Goal: Transaction & Acquisition: Purchase product/service

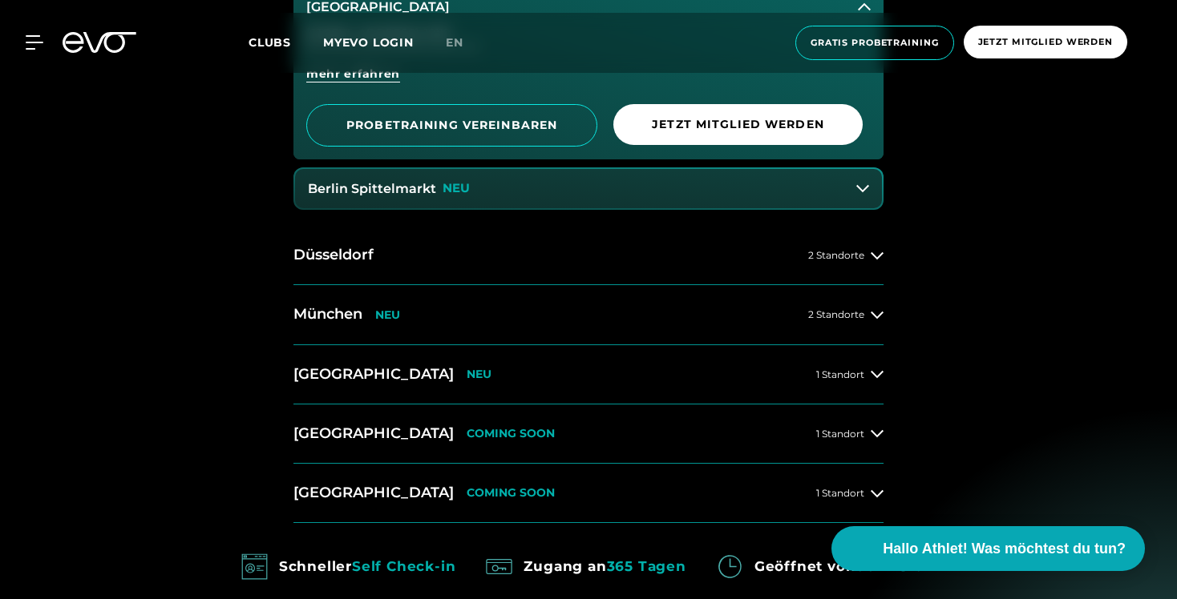
scroll to position [957, 0]
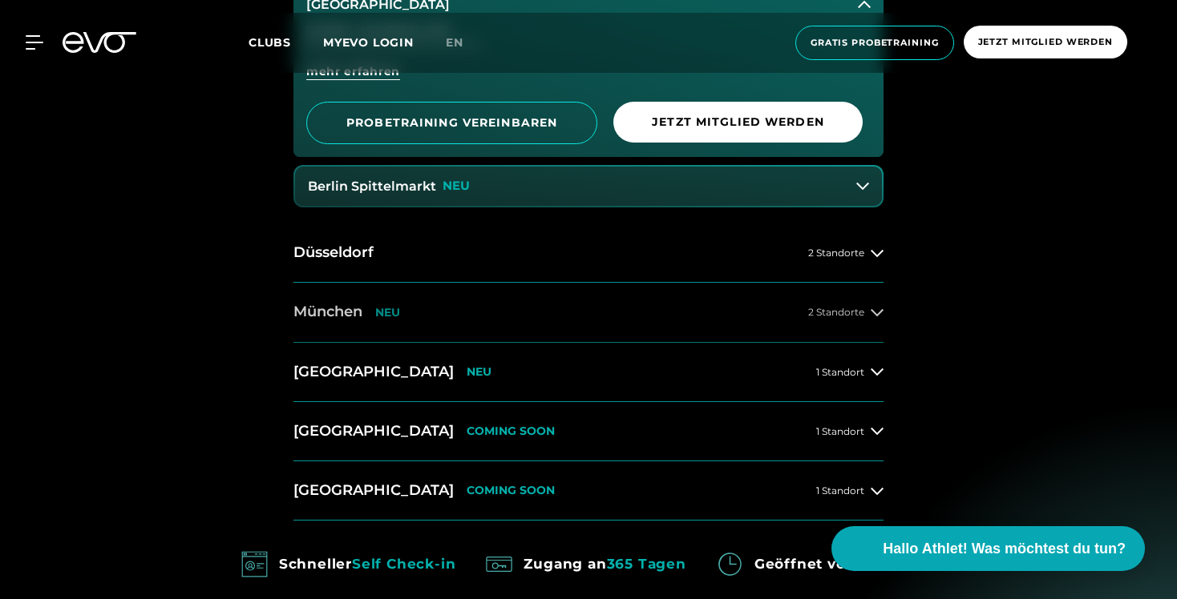
click at [879, 311] on icon at bounding box center [876, 312] width 13 height 13
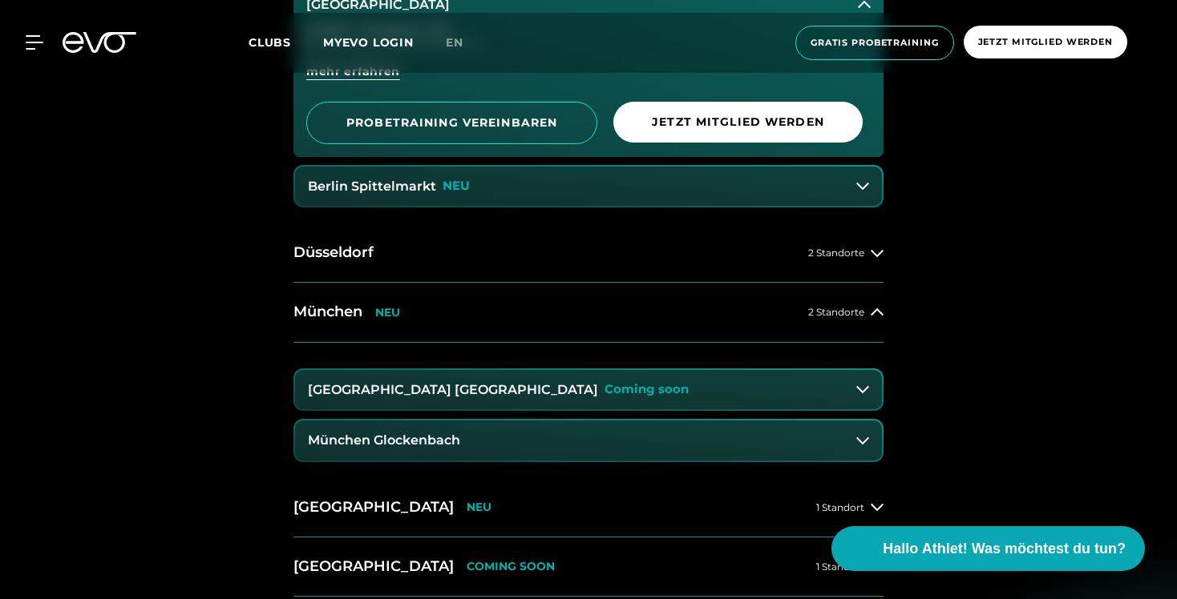
click at [593, 393] on button "München Maxvorstadt Coming soon" at bounding box center [588, 390] width 587 height 40
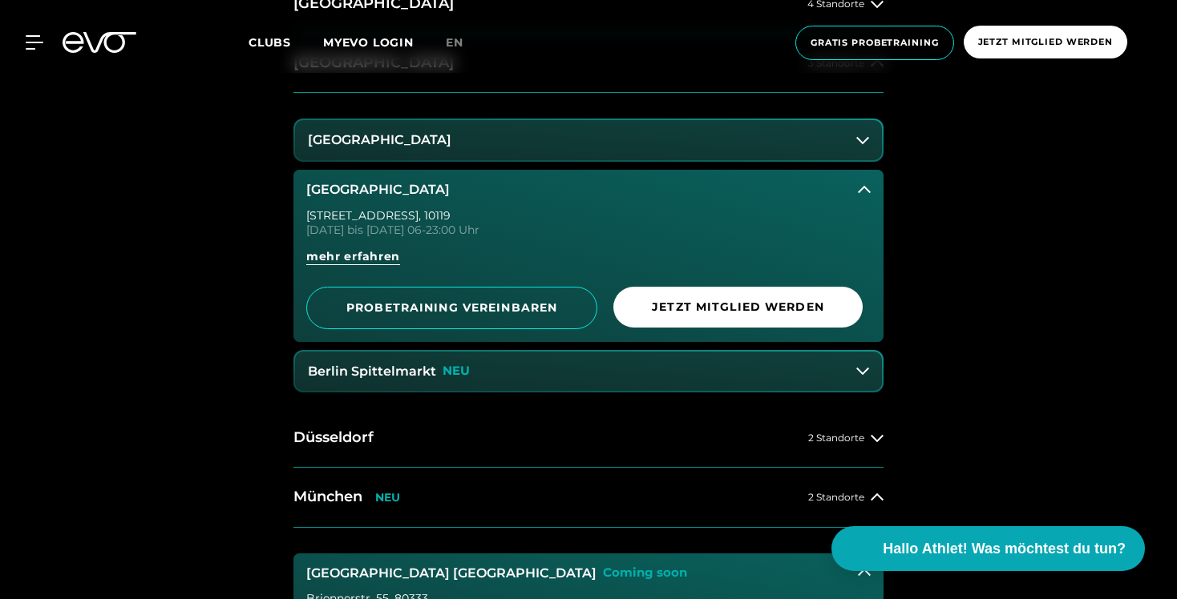
scroll to position [773, 0]
click at [576, 502] on button "München NEU 2 Standorte" at bounding box center [588, 496] width 590 height 59
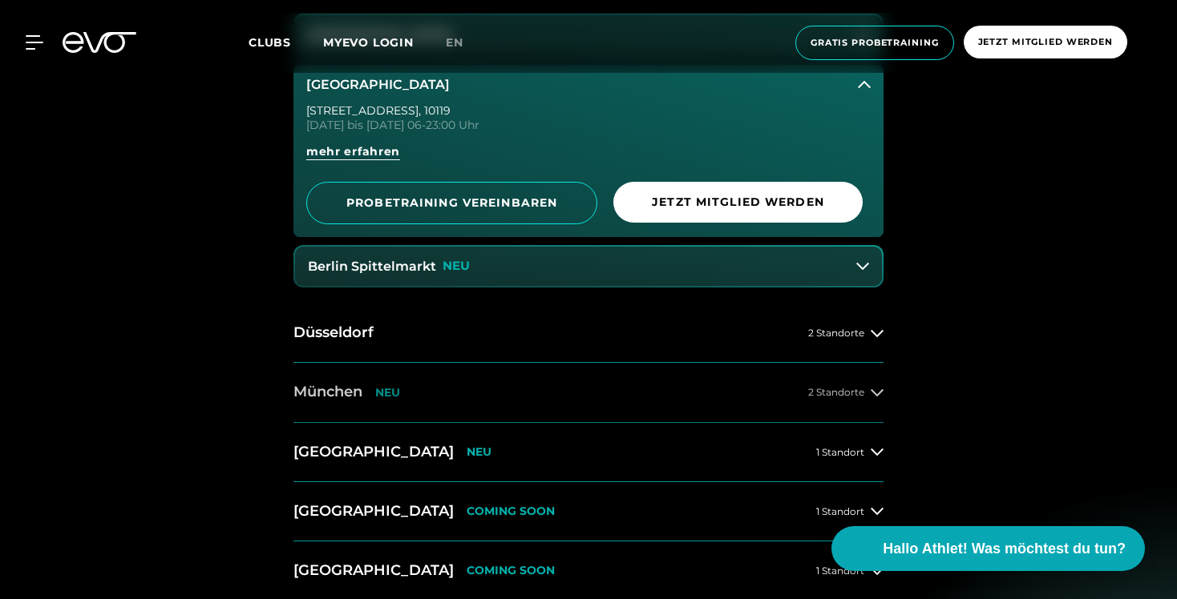
scroll to position [887, 0]
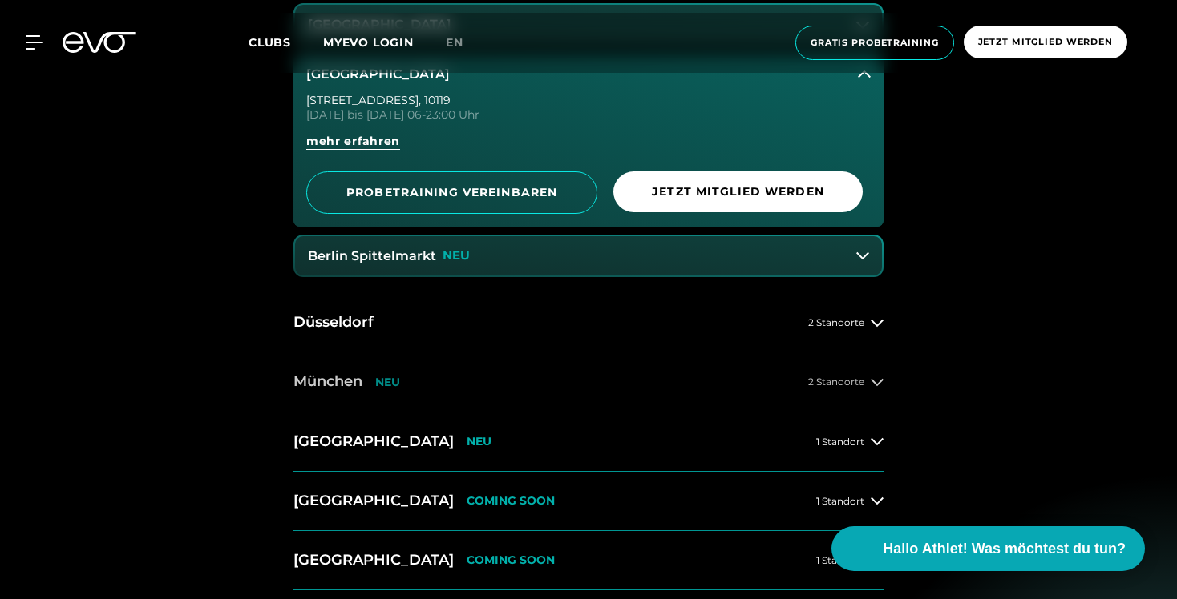
click at [866, 376] on div "2 Standorte" at bounding box center [845, 382] width 75 height 13
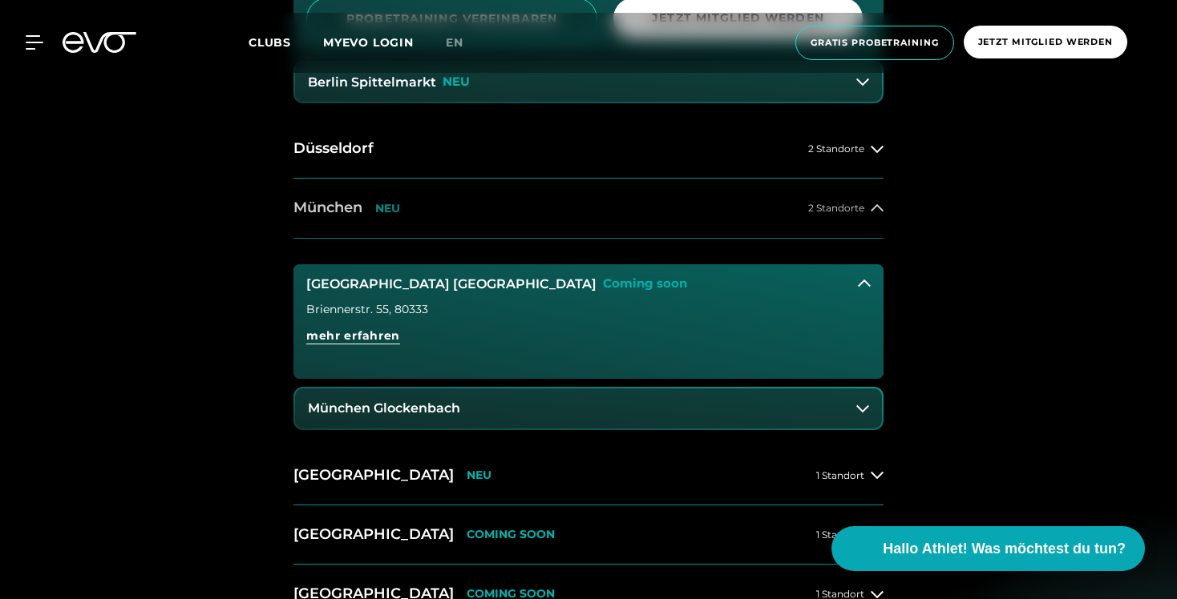
scroll to position [1059, 0]
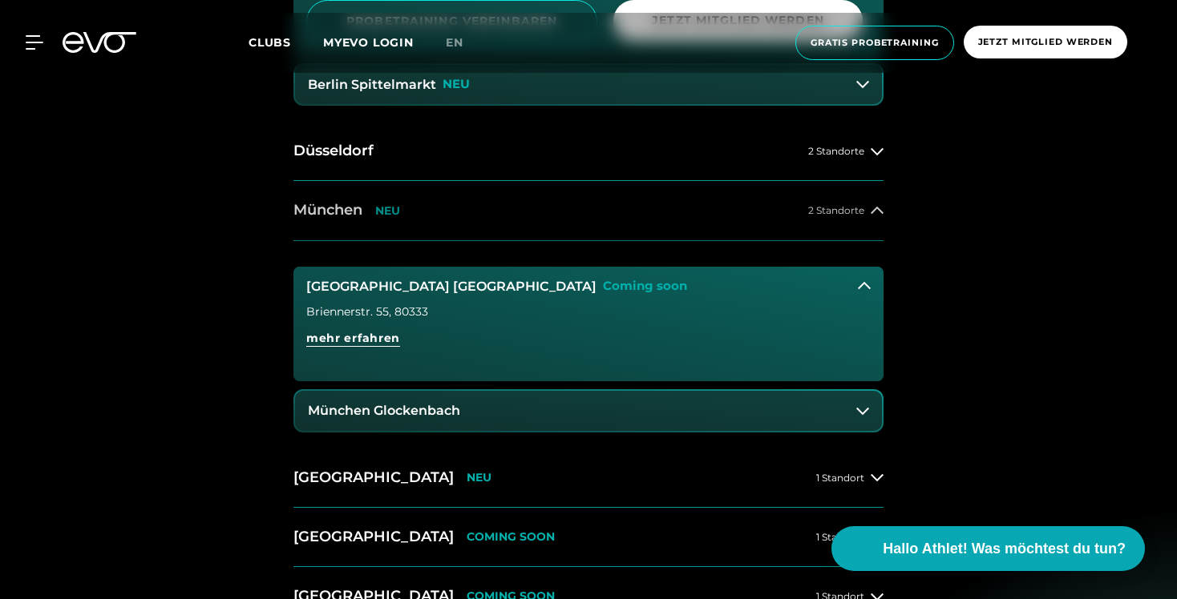
click at [345, 211] on h2 "München" at bounding box center [327, 210] width 69 height 20
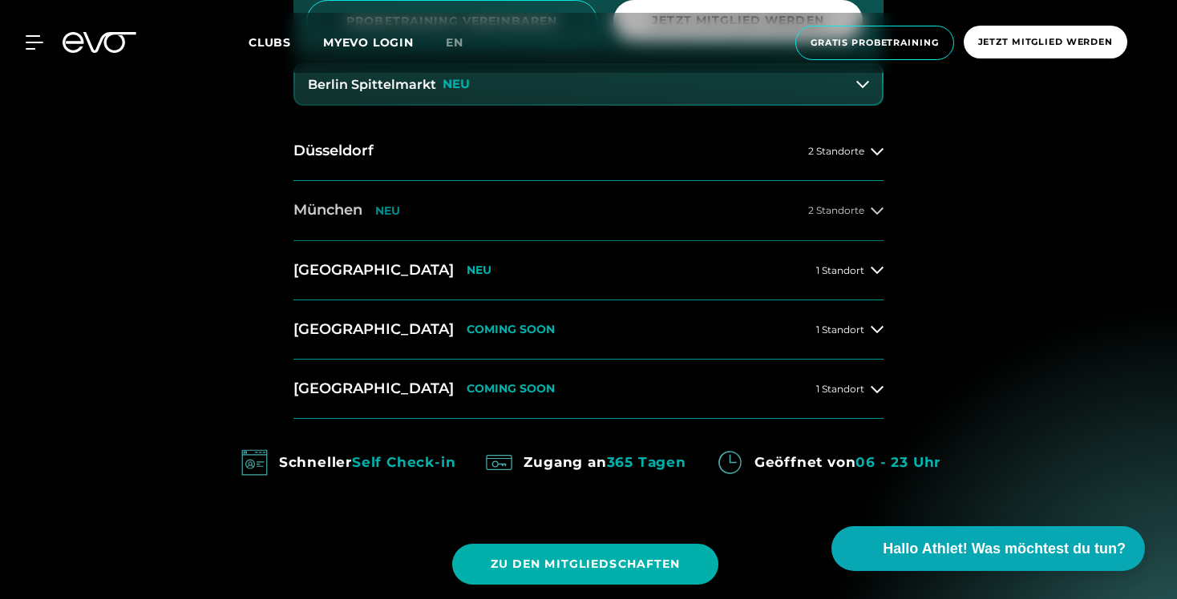
click at [345, 211] on h2 "München" at bounding box center [327, 210] width 69 height 20
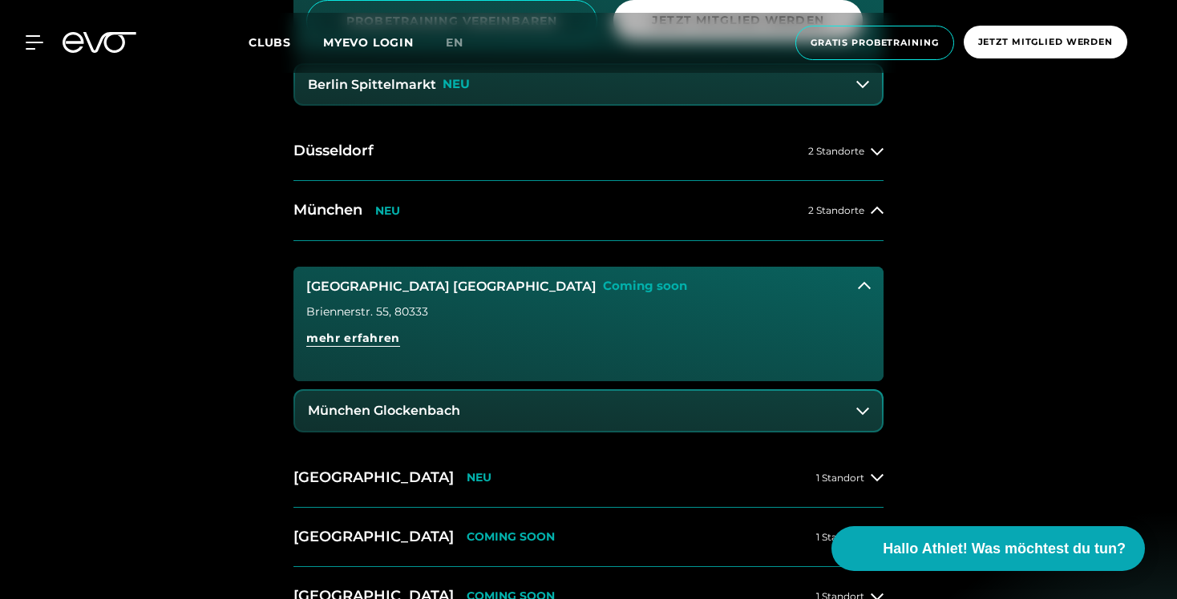
click at [382, 419] on button "München Glockenbach" at bounding box center [588, 411] width 587 height 40
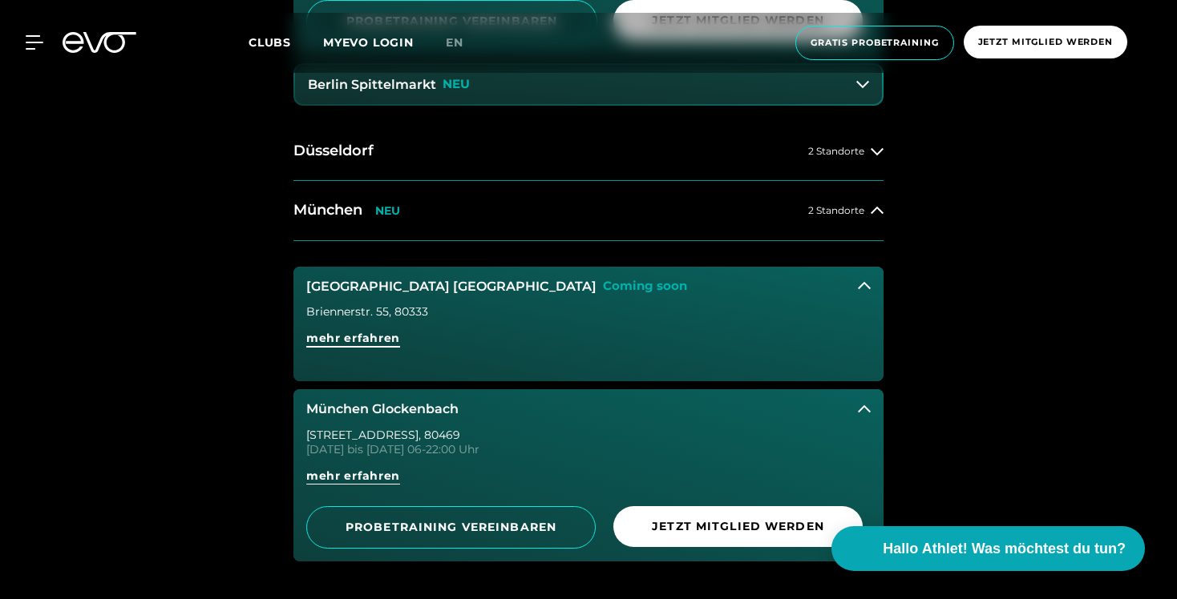
click at [359, 337] on span "mehr erfahren" at bounding box center [353, 338] width 94 height 17
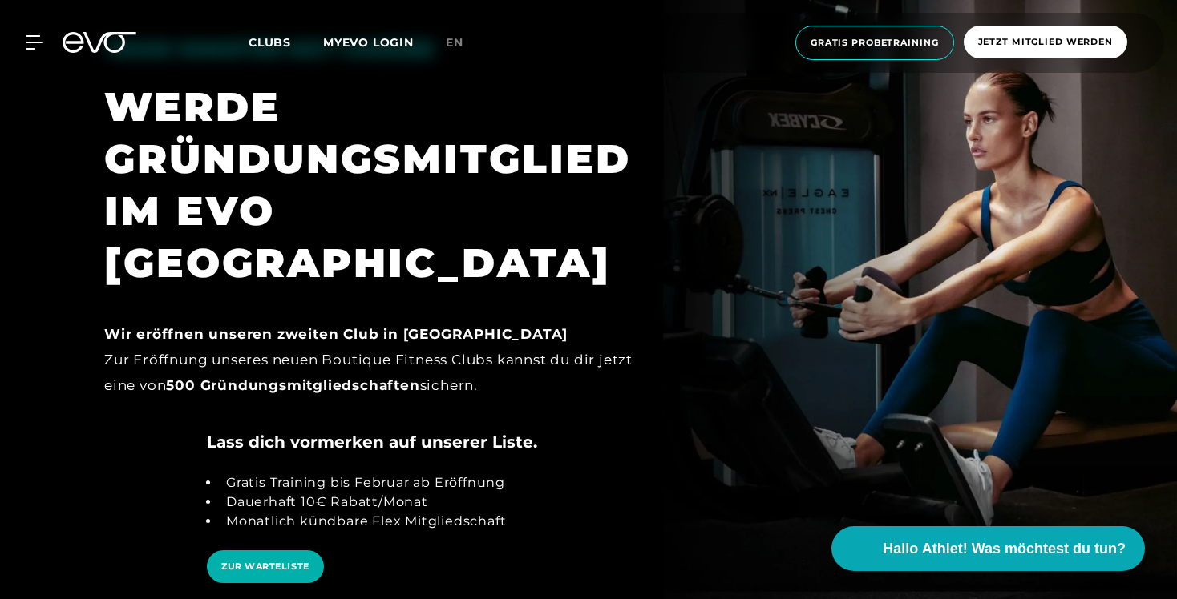
scroll to position [2468, 0]
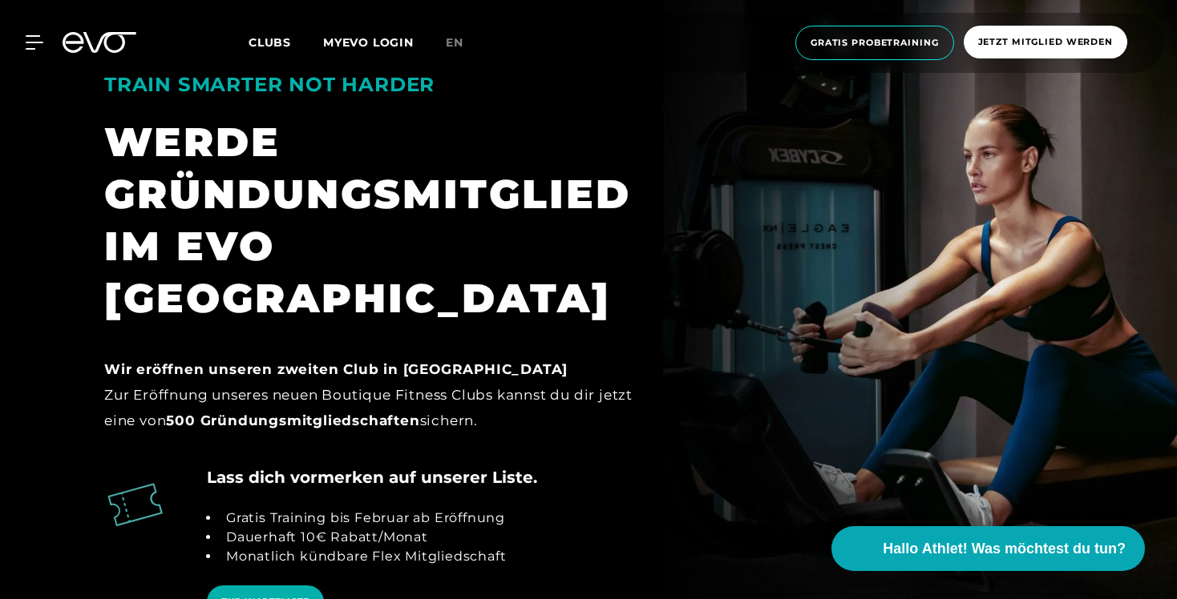
click at [119, 36] on icon at bounding box center [100, 42] width 74 height 21
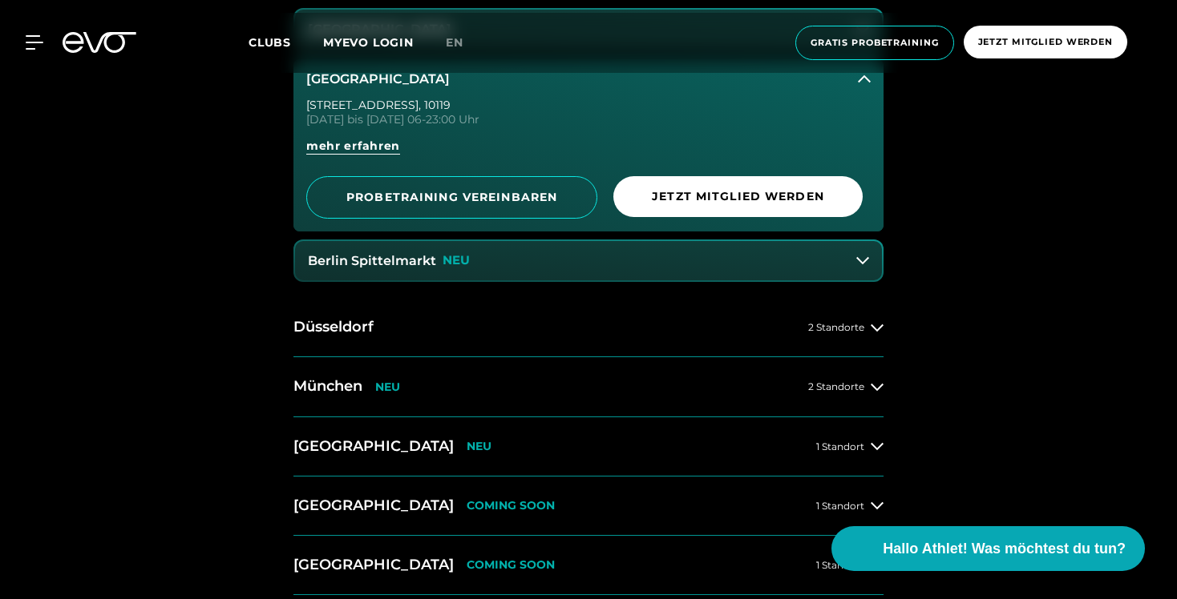
scroll to position [844, 0]
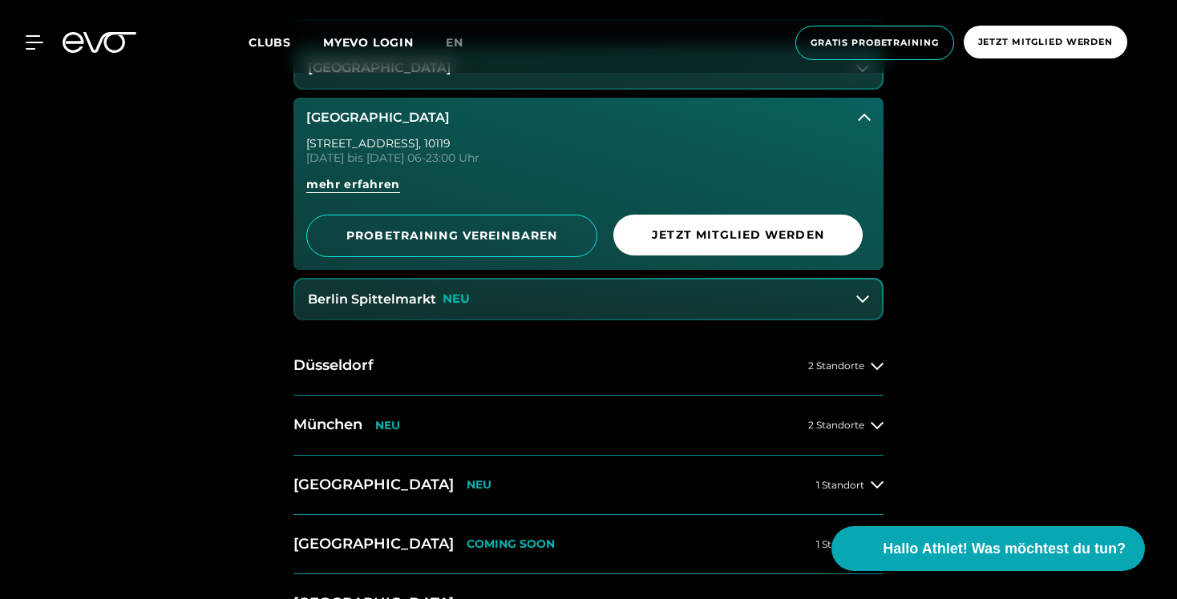
click at [863, 123] on icon at bounding box center [864, 117] width 13 height 13
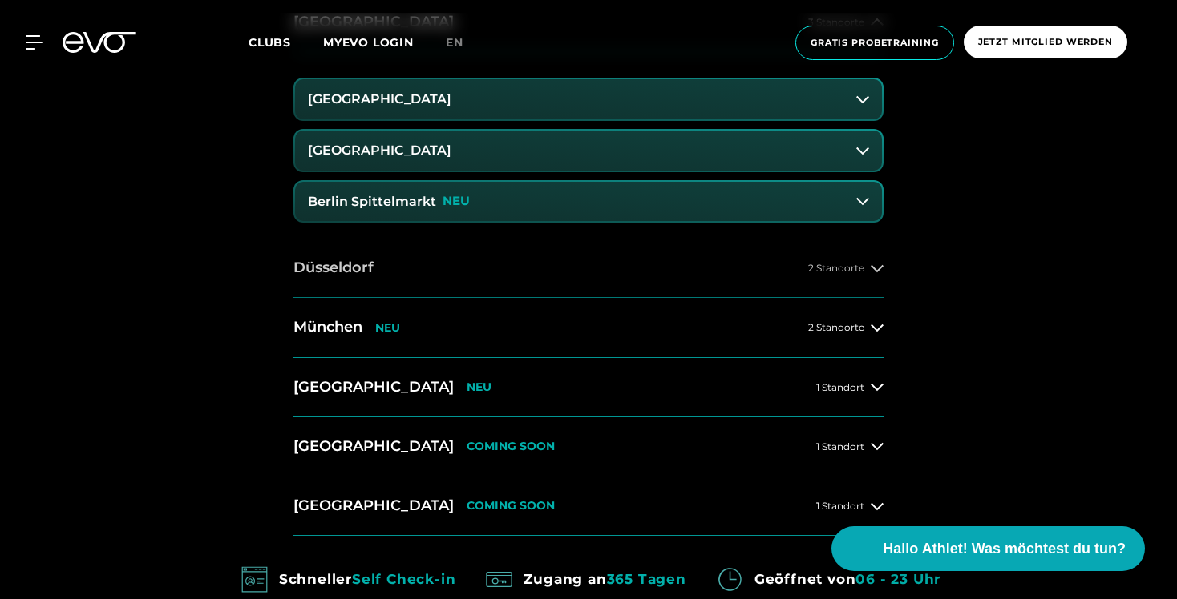
scroll to position [814, 0]
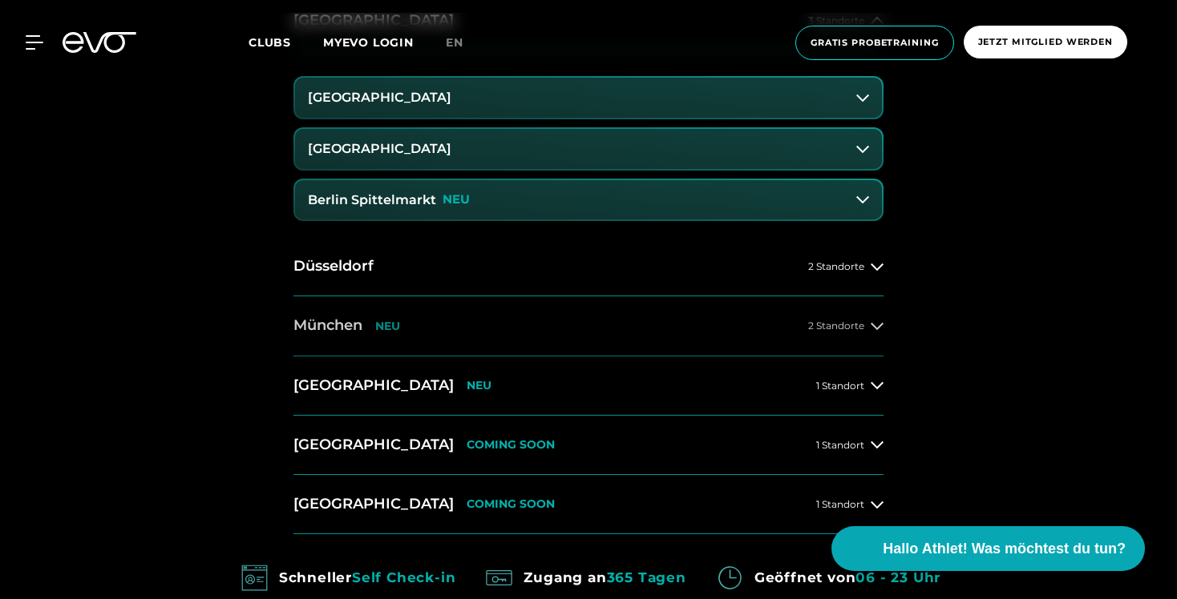
click at [863, 329] on span "2 Standorte" at bounding box center [836, 326] width 56 height 10
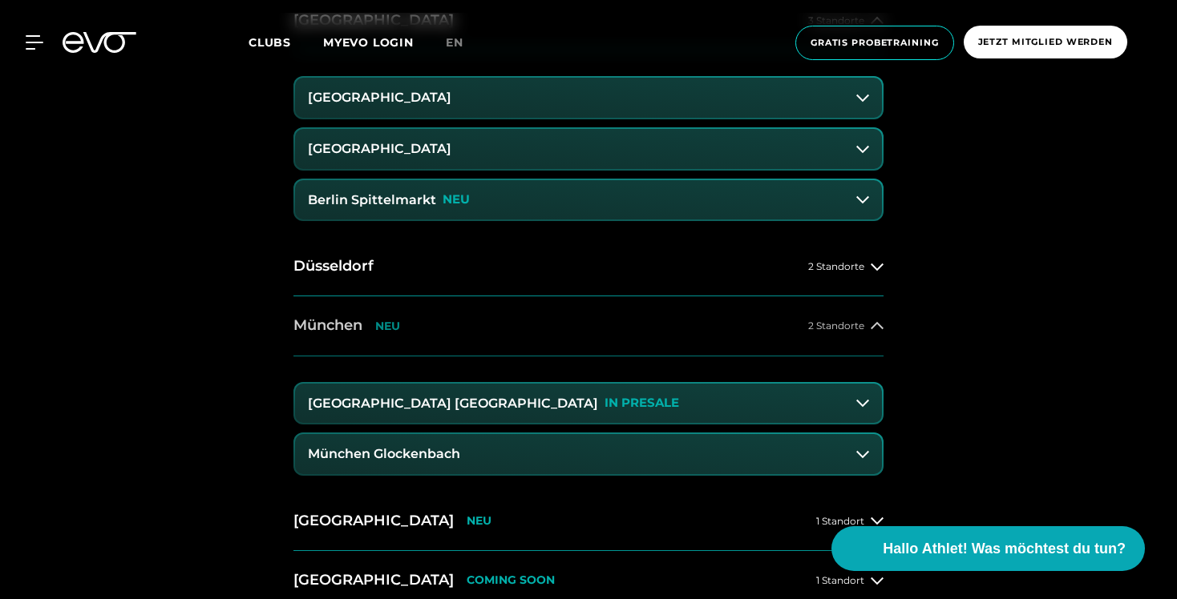
click at [863, 329] on span "2 Standorte" at bounding box center [836, 326] width 56 height 10
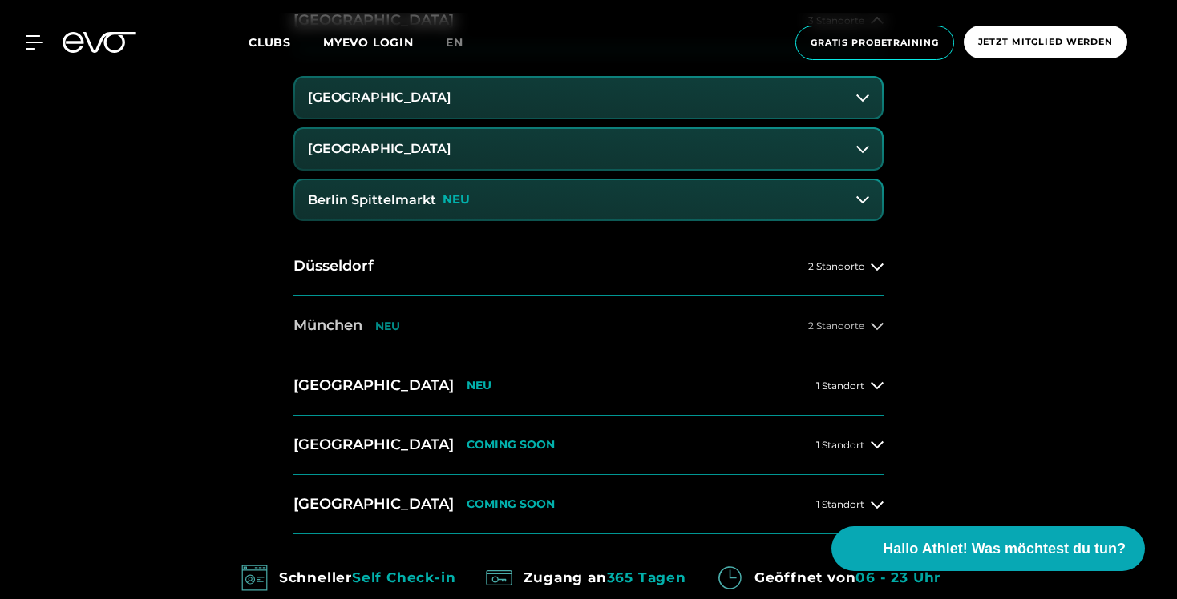
click at [863, 329] on span "2 Standorte" at bounding box center [836, 326] width 56 height 10
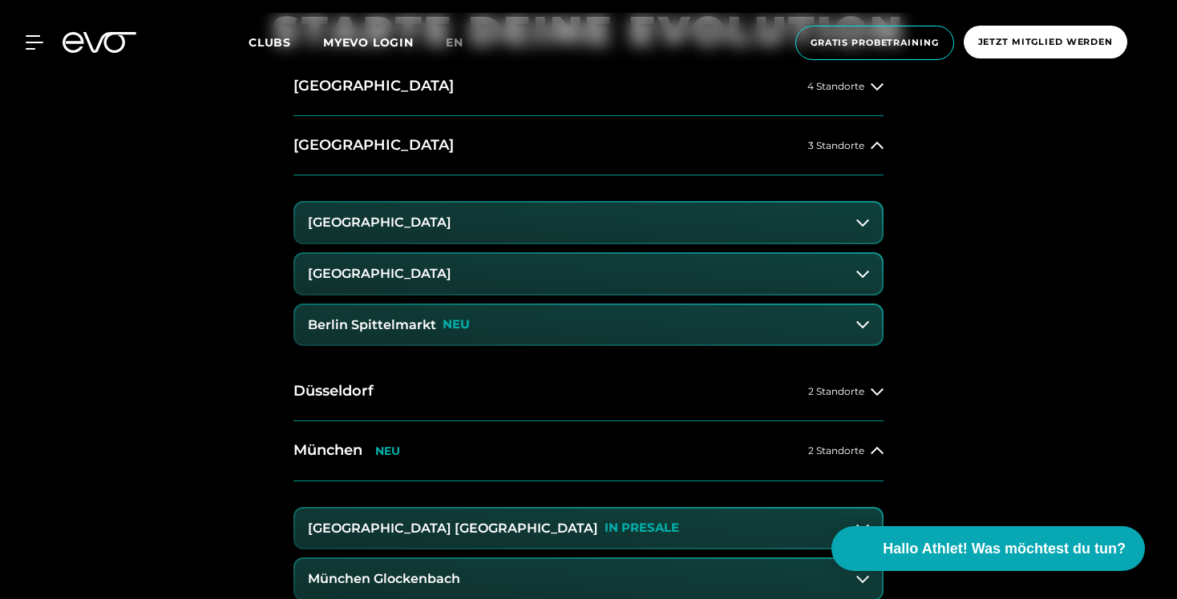
scroll to position [751, 0]
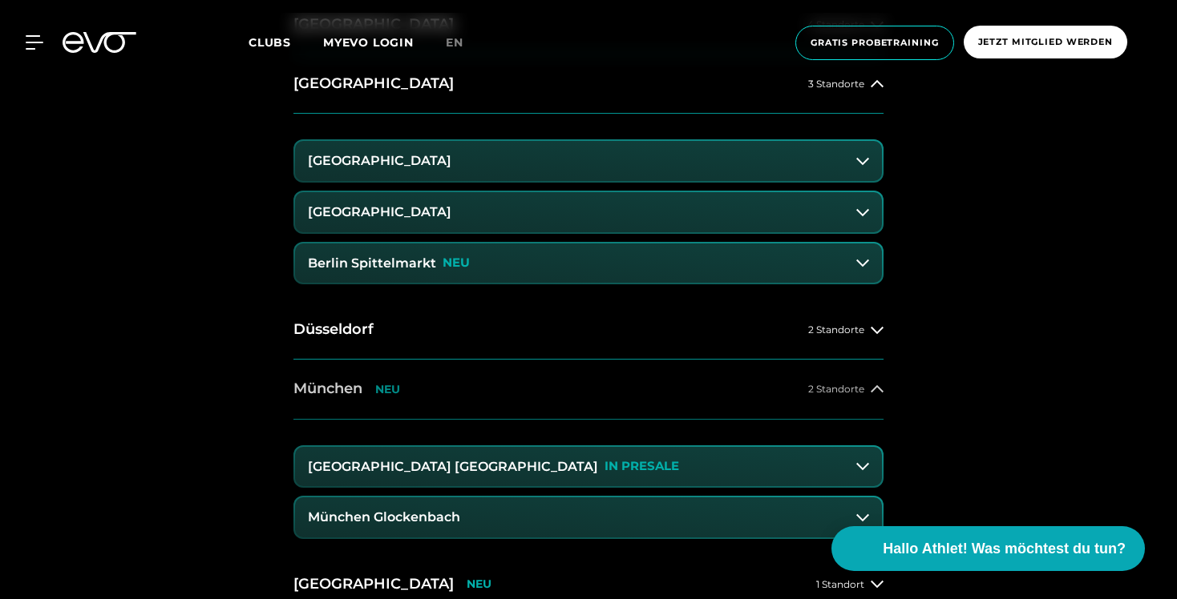
click at [872, 384] on icon at bounding box center [876, 389] width 13 height 13
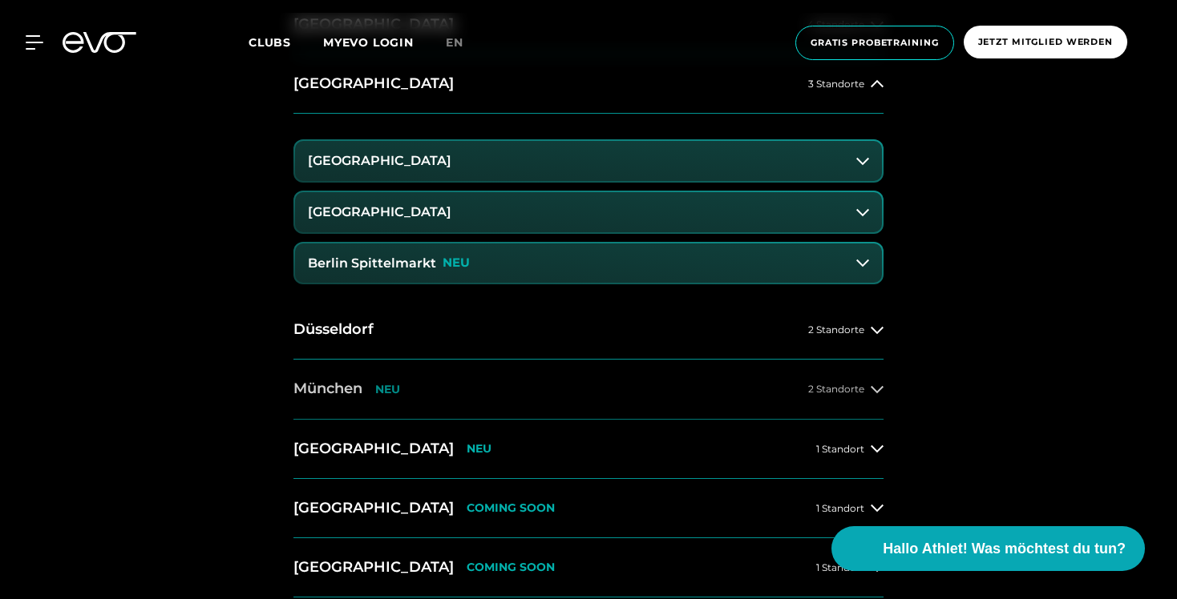
click at [872, 384] on icon at bounding box center [876, 389] width 13 height 13
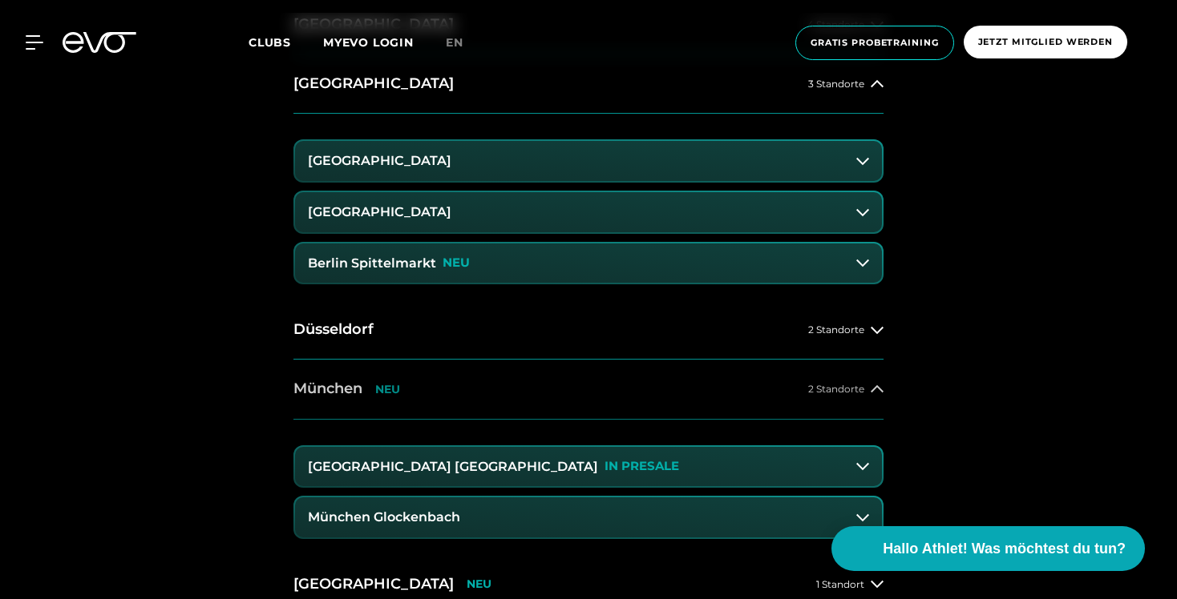
click at [872, 385] on icon at bounding box center [876, 389] width 13 height 13
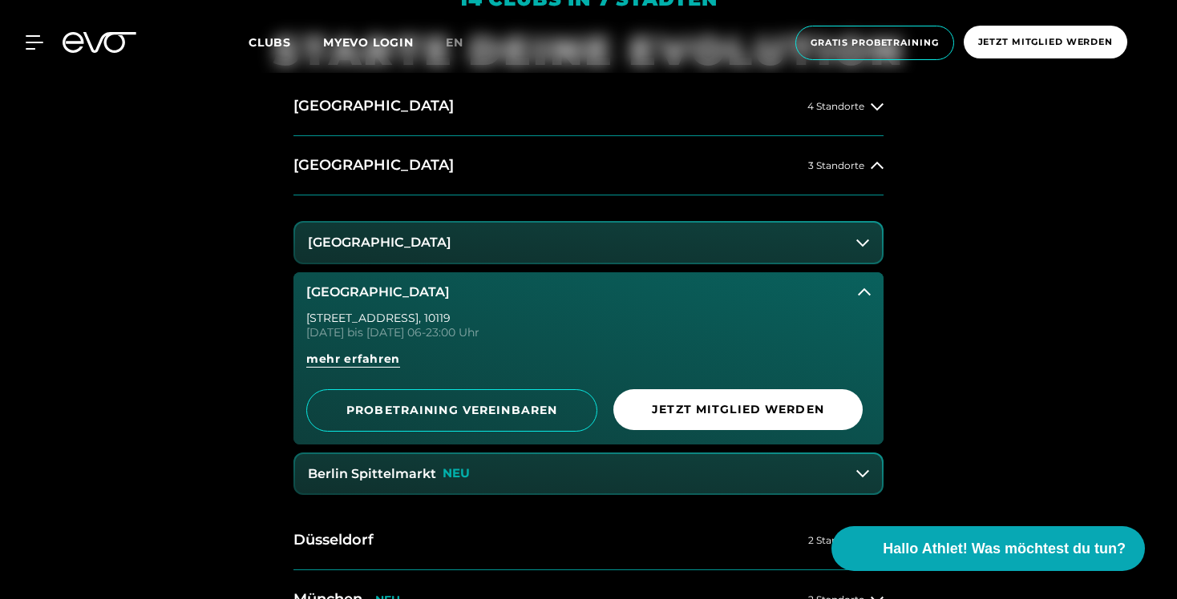
scroll to position [679, 0]
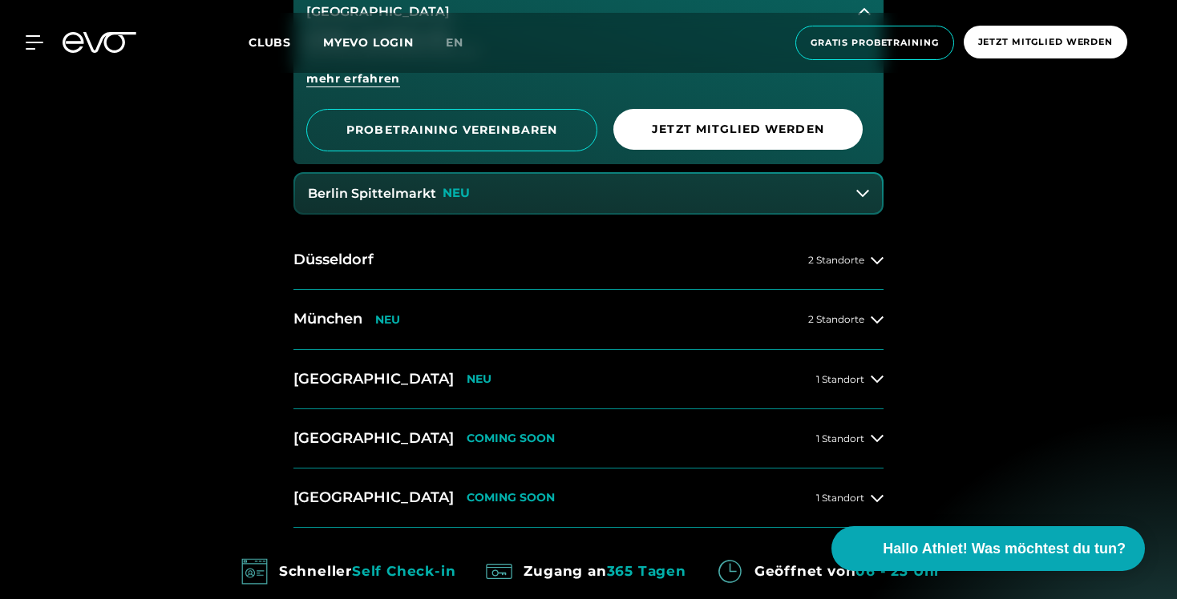
scroll to position [949, 0]
click at [805, 318] on button "[GEOGRAPHIC_DATA] NEU 2 Standorte" at bounding box center [588, 320] width 590 height 59
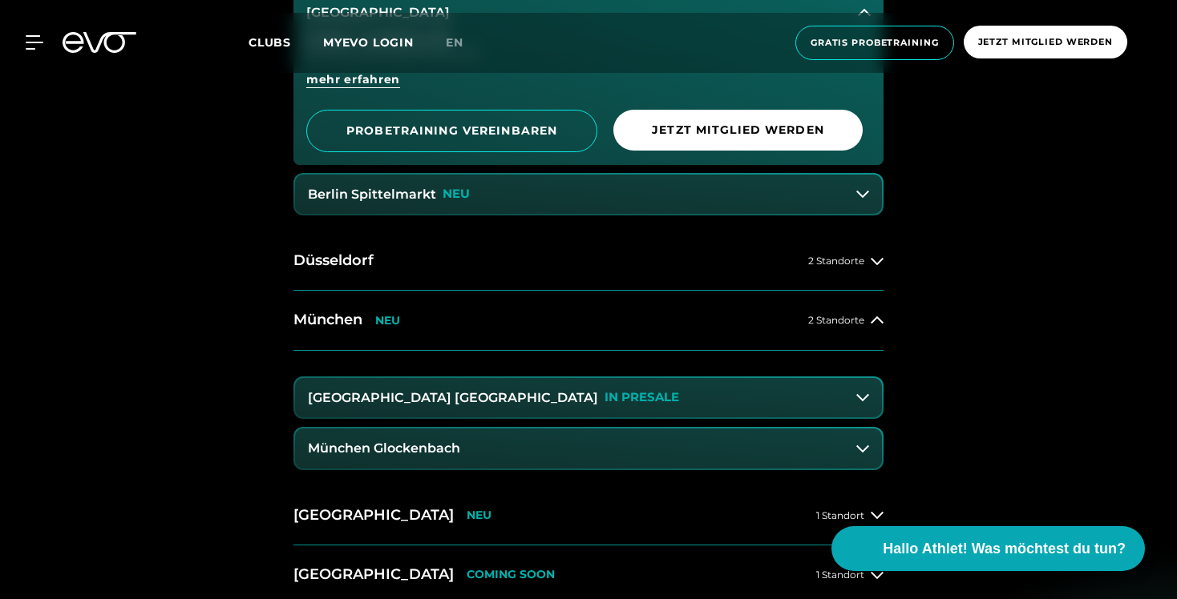
click at [440, 402] on h3 "[GEOGRAPHIC_DATA] [GEOGRAPHIC_DATA]" at bounding box center [453, 398] width 290 height 14
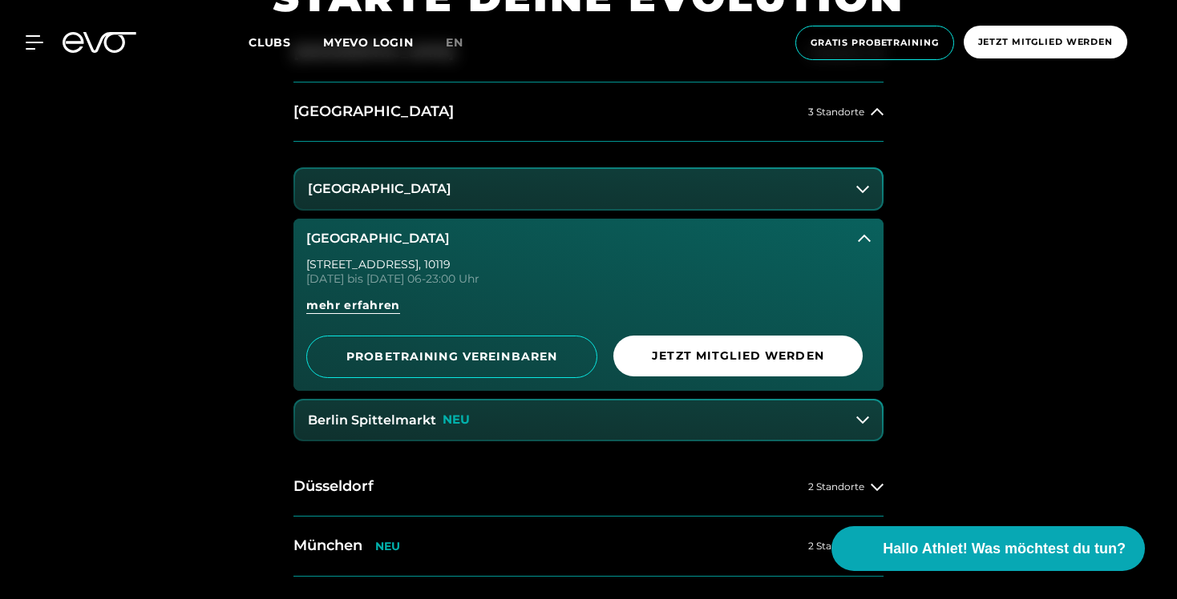
scroll to position [769, 0]
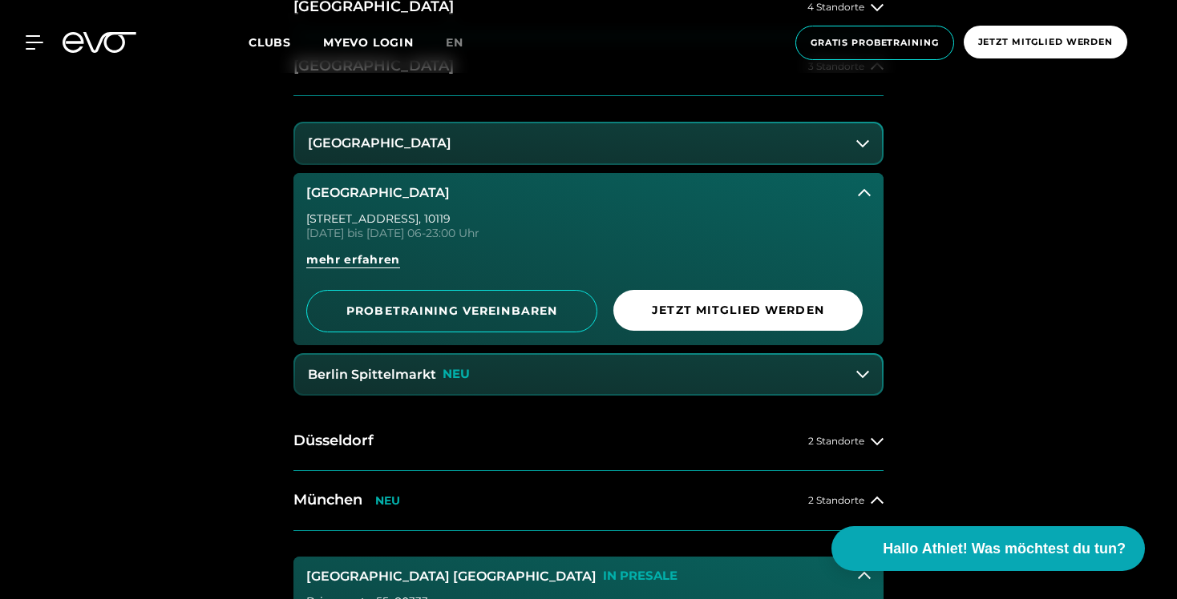
click at [862, 195] on icon at bounding box center [864, 193] width 13 height 13
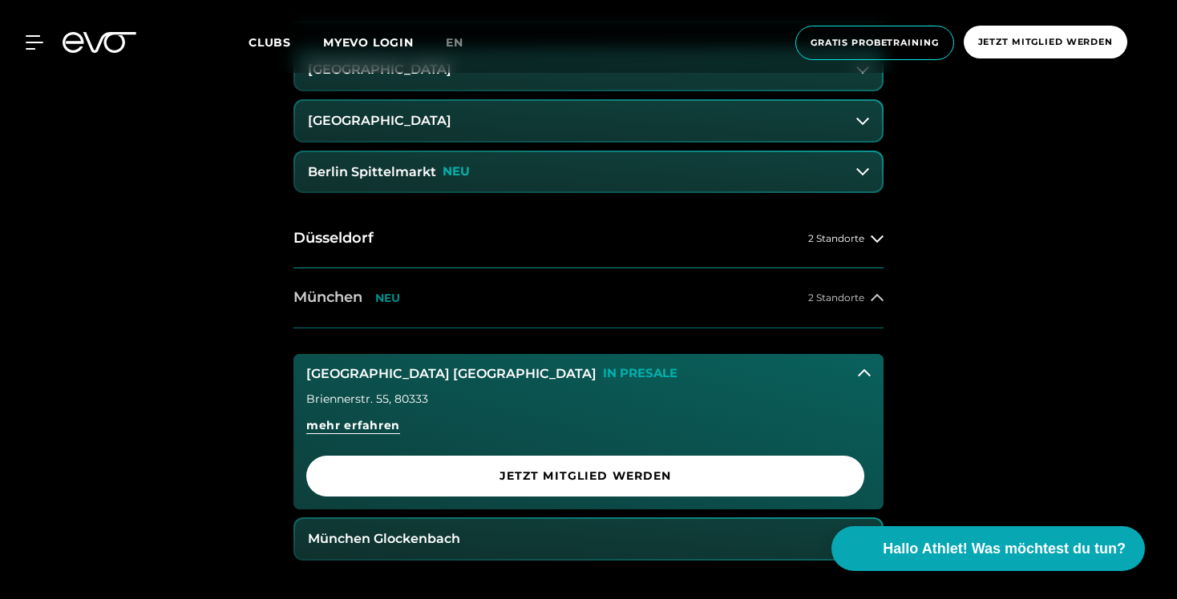
scroll to position [895, 0]
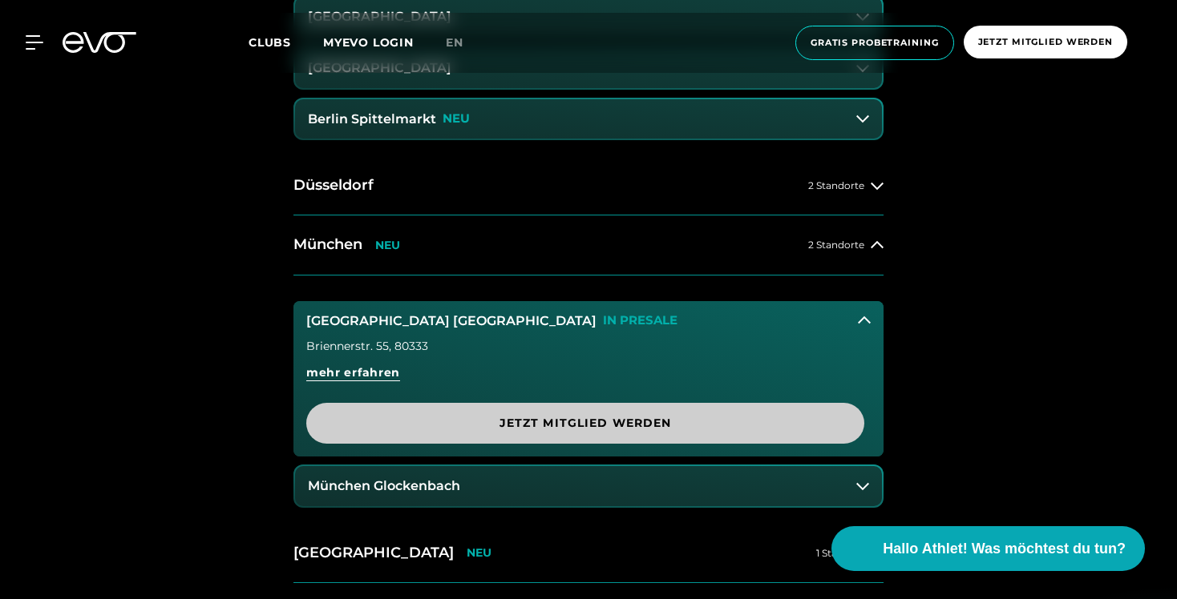
click at [632, 433] on link "Jetzt Mitglied werden" at bounding box center [585, 423] width 558 height 41
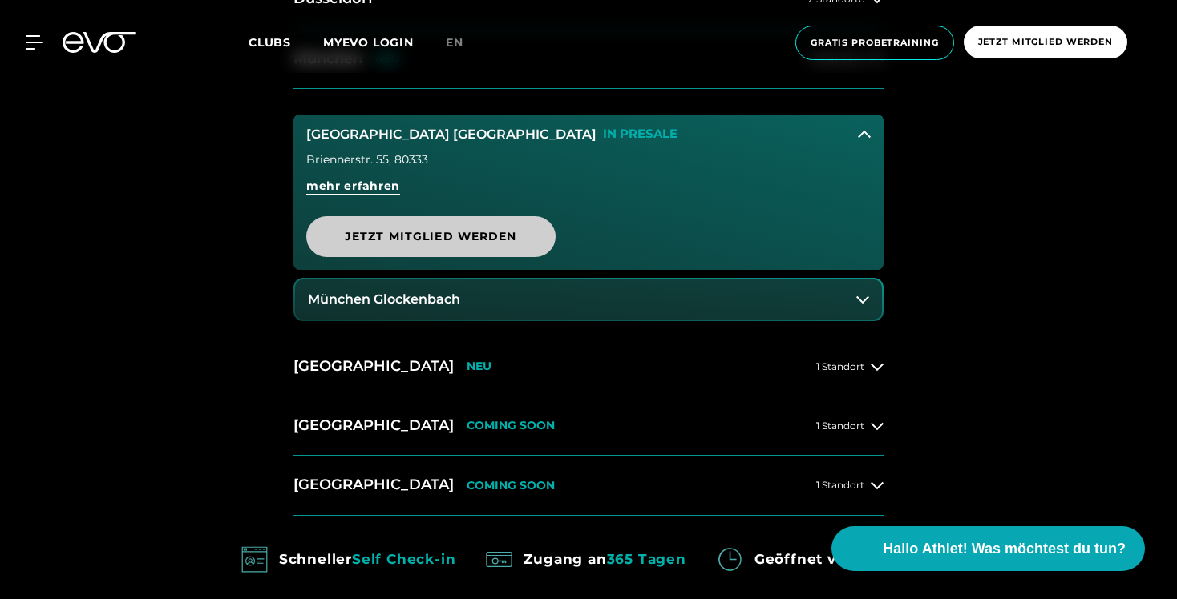
click at [436, 241] on span "Jetzt Mitglied werden" at bounding box center [431, 236] width 172 height 17
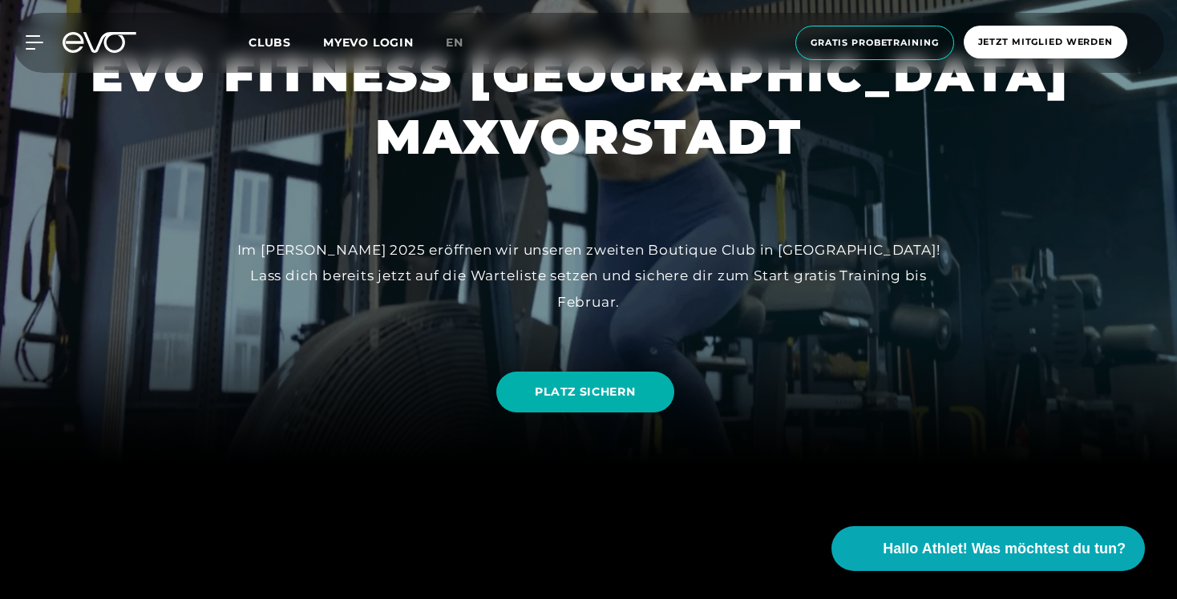
scroll to position [136, 0]
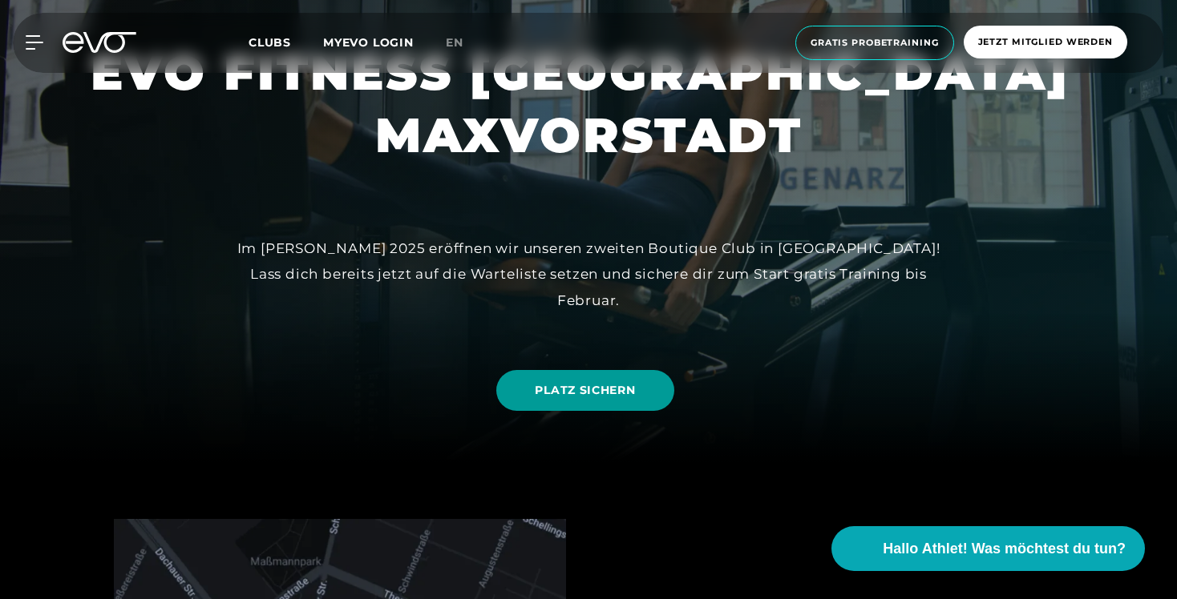
click at [587, 398] on span "PLATZ SICHERN" at bounding box center [585, 390] width 100 height 17
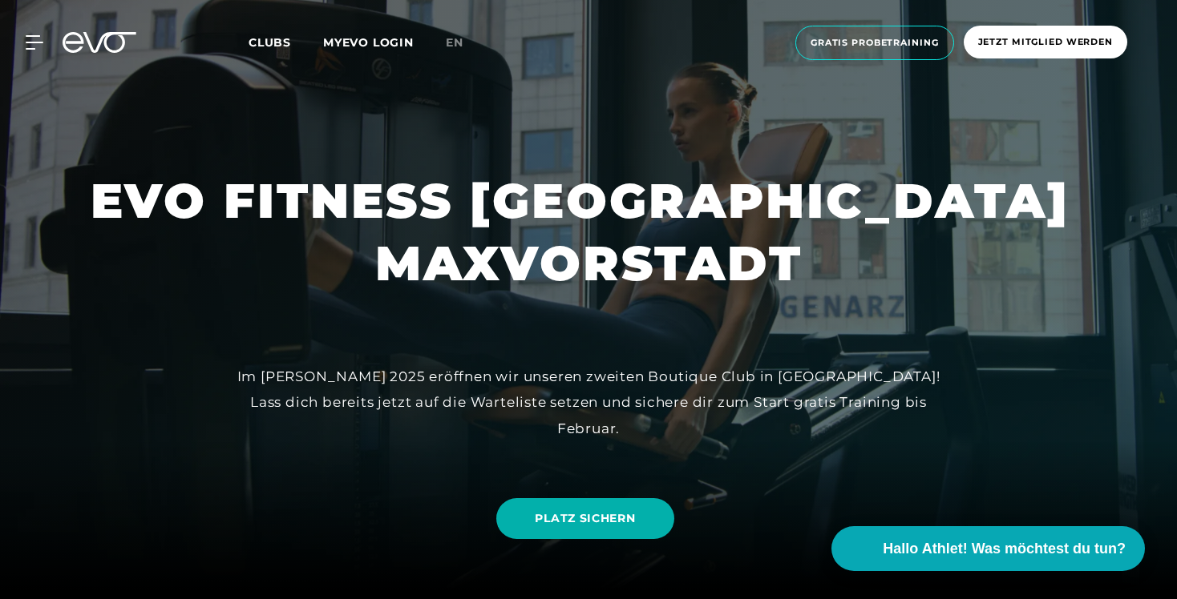
scroll to position [4, 0]
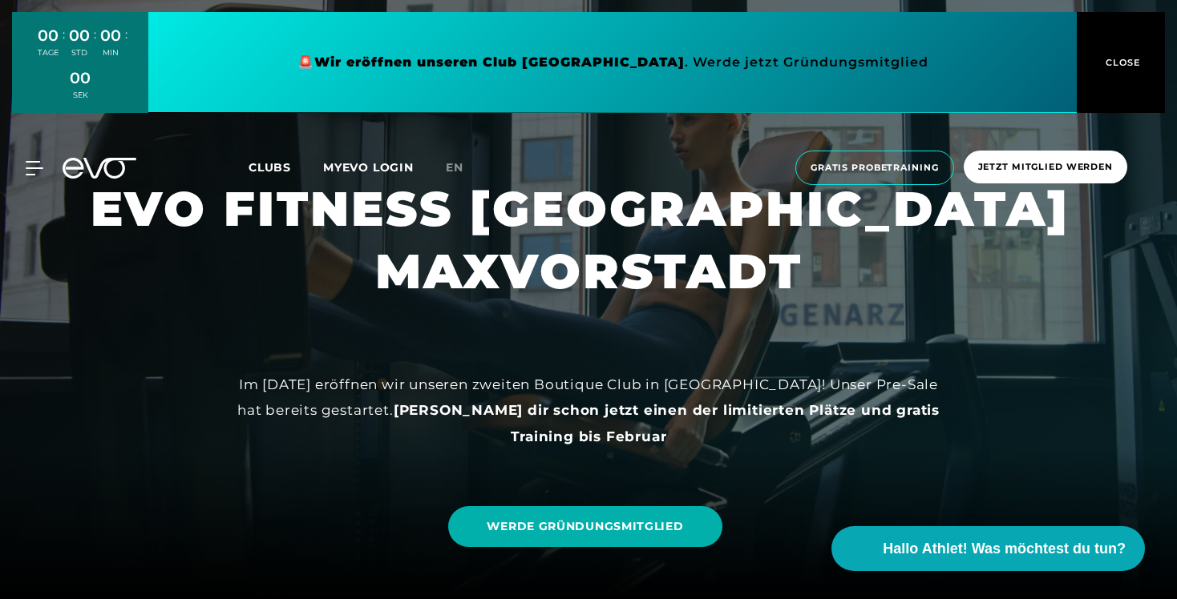
click at [94, 175] on icon at bounding box center [100, 168] width 74 height 21
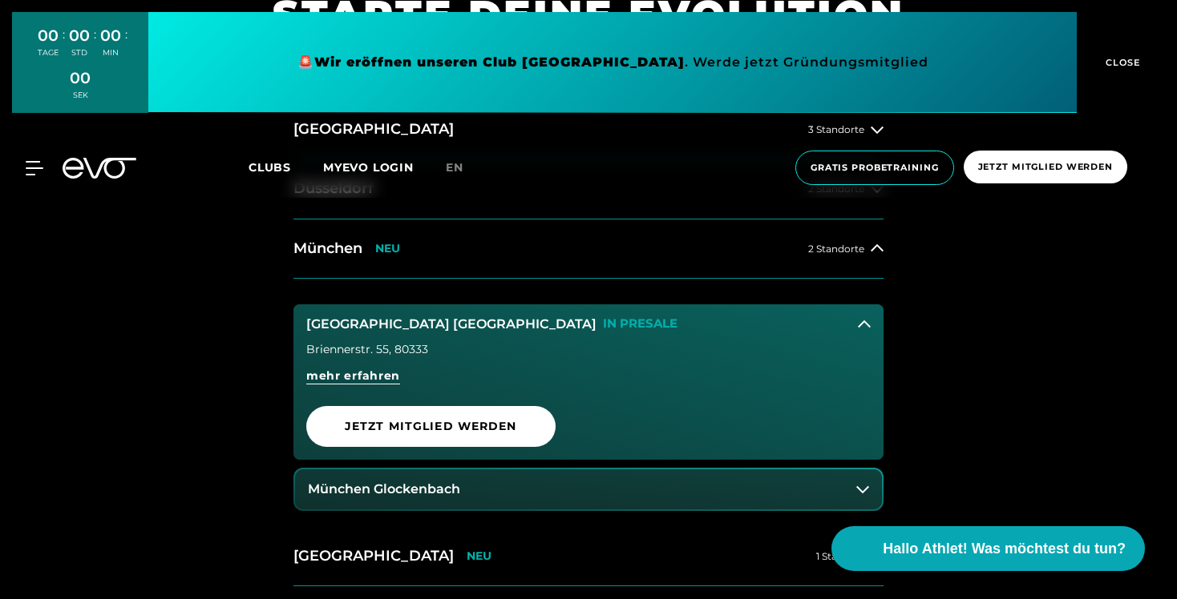
scroll to position [696, 0]
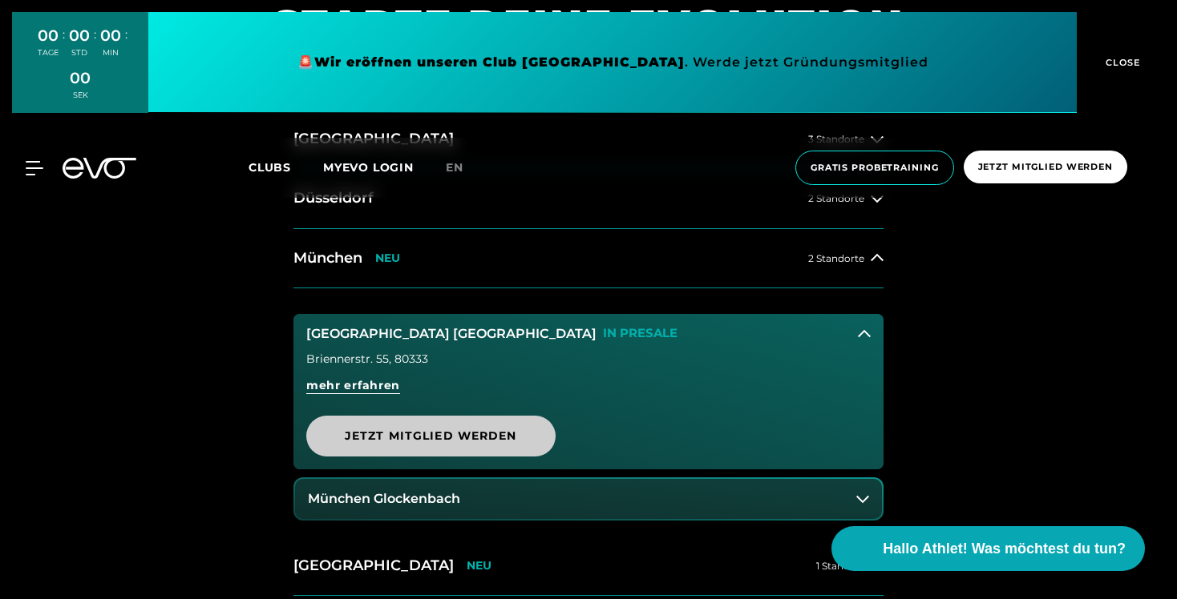
click at [407, 434] on span "Jetzt Mitglied werden" at bounding box center [431, 436] width 172 height 17
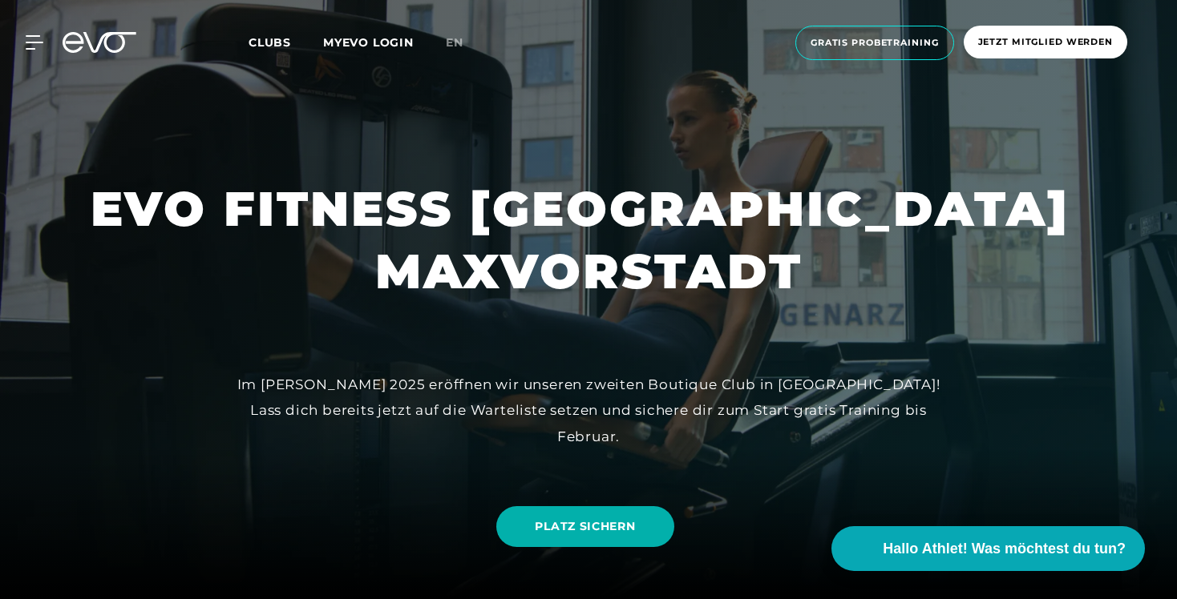
click at [115, 42] on icon at bounding box center [100, 42] width 74 height 21
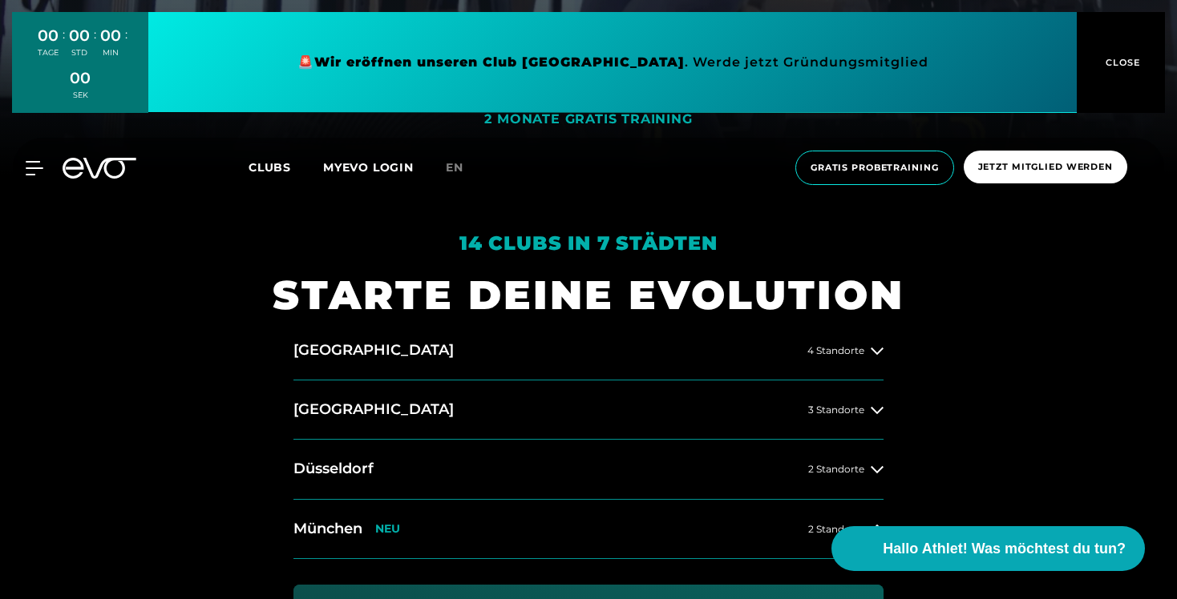
scroll to position [447, 0]
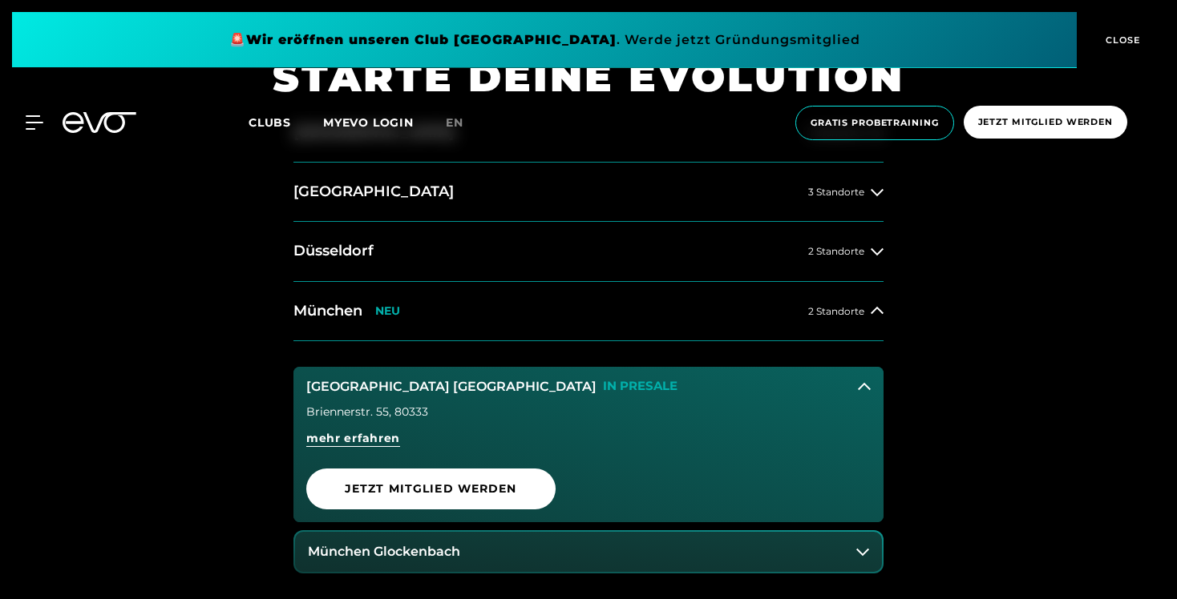
scroll to position [726, 0]
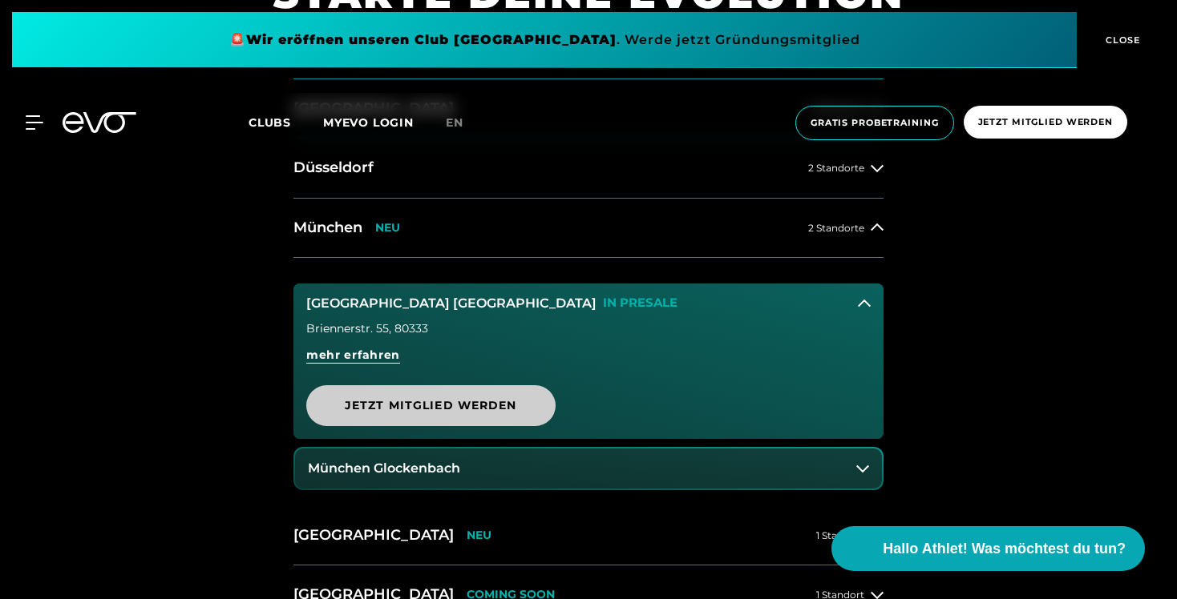
click at [371, 411] on span "Jetzt Mitglied werden" at bounding box center [431, 406] width 172 height 17
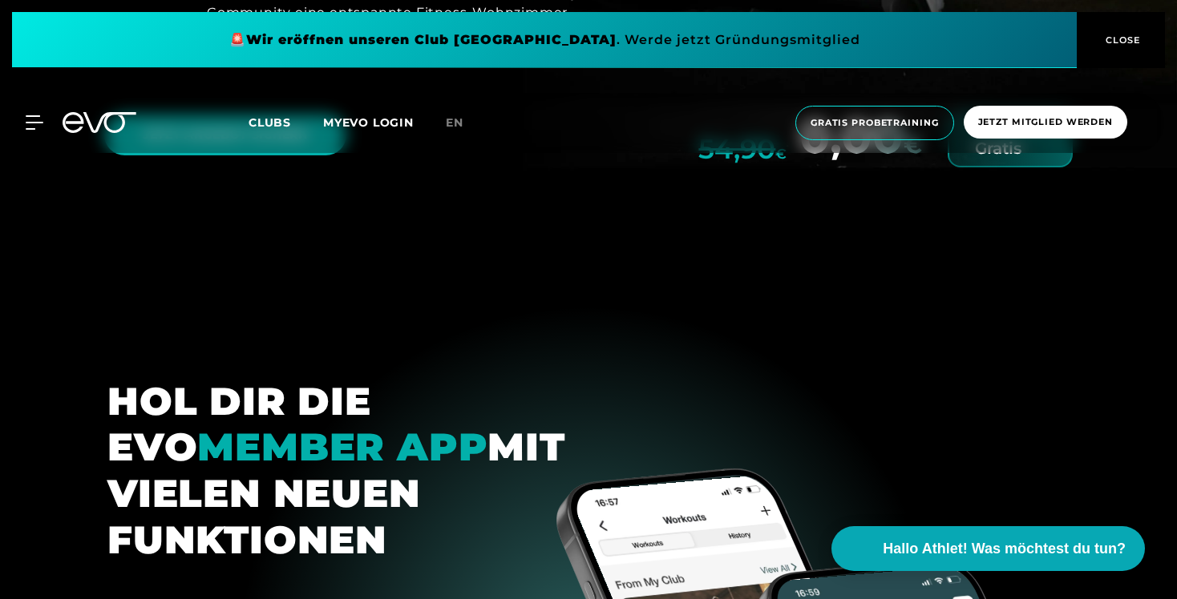
scroll to position [6460, 0]
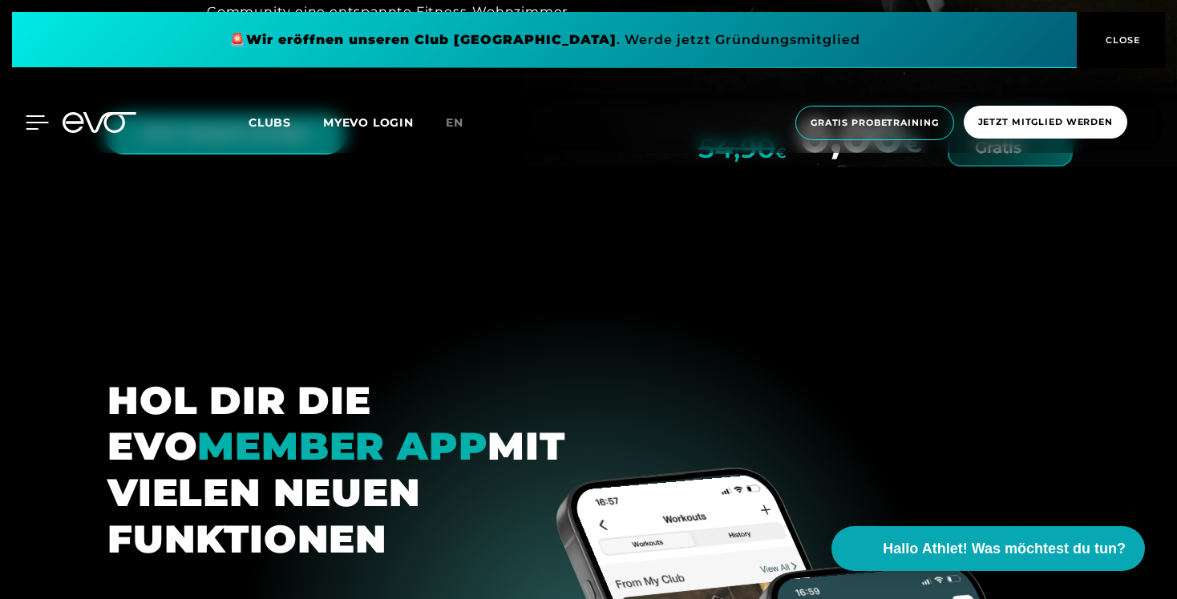
click at [30, 124] on icon at bounding box center [37, 122] width 23 height 14
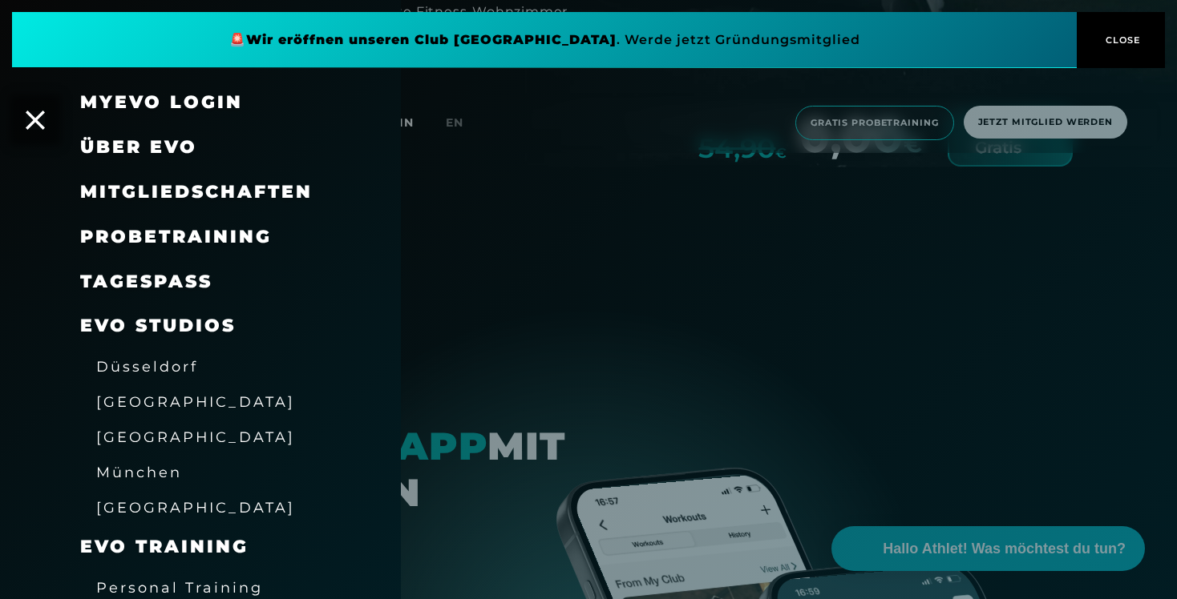
click at [125, 395] on span "[GEOGRAPHIC_DATA]" at bounding box center [195, 402] width 199 height 17
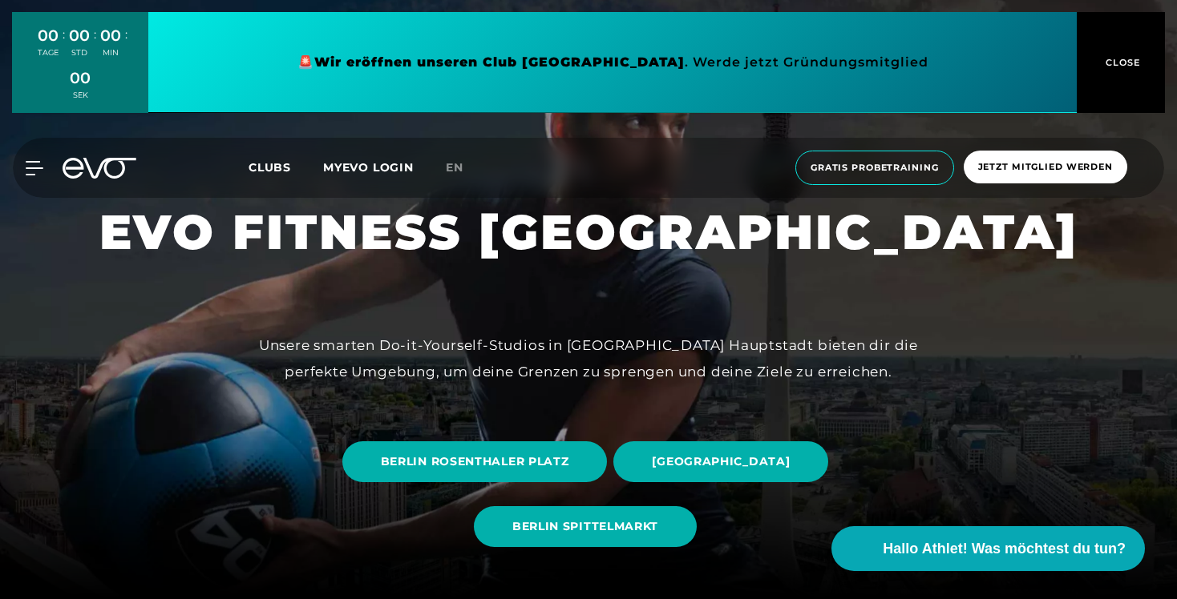
scroll to position [107, 0]
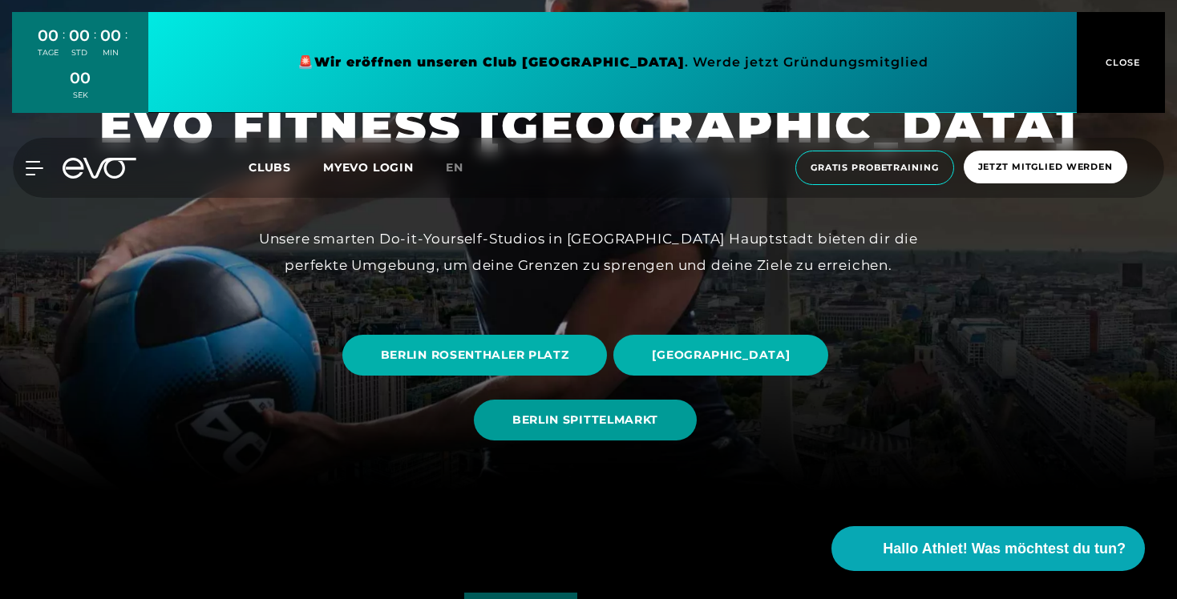
click at [558, 423] on span "BERLIN SPITTELMARKT" at bounding box center [585, 420] width 146 height 17
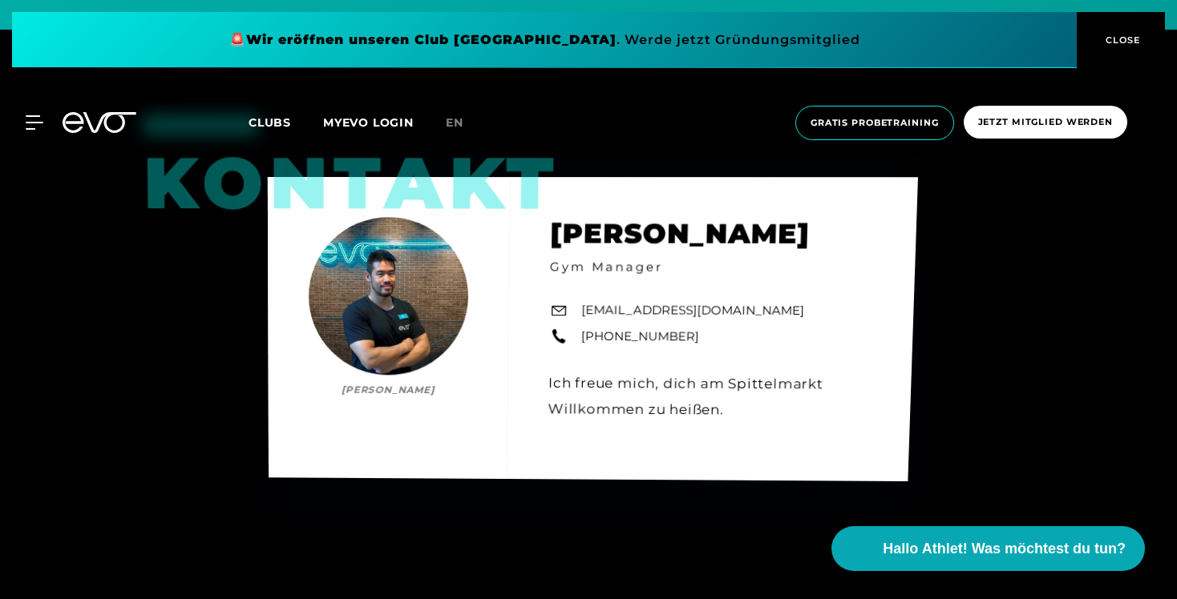
scroll to position [5489, 0]
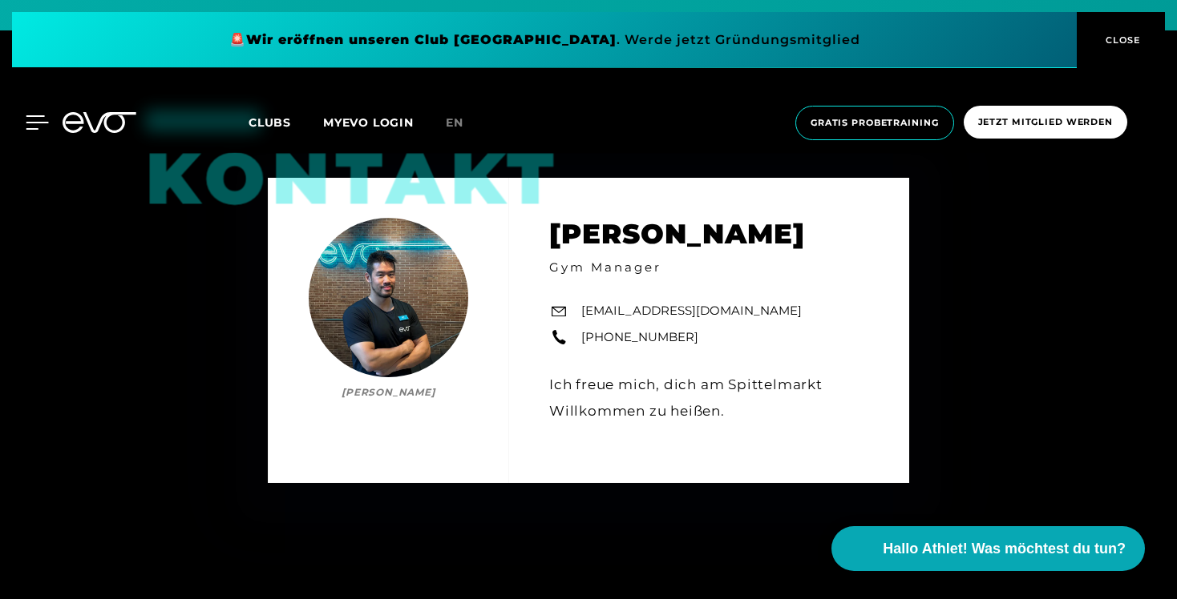
click at [34, 123] on icon at bounding box center [37, 122] width 22 height 13
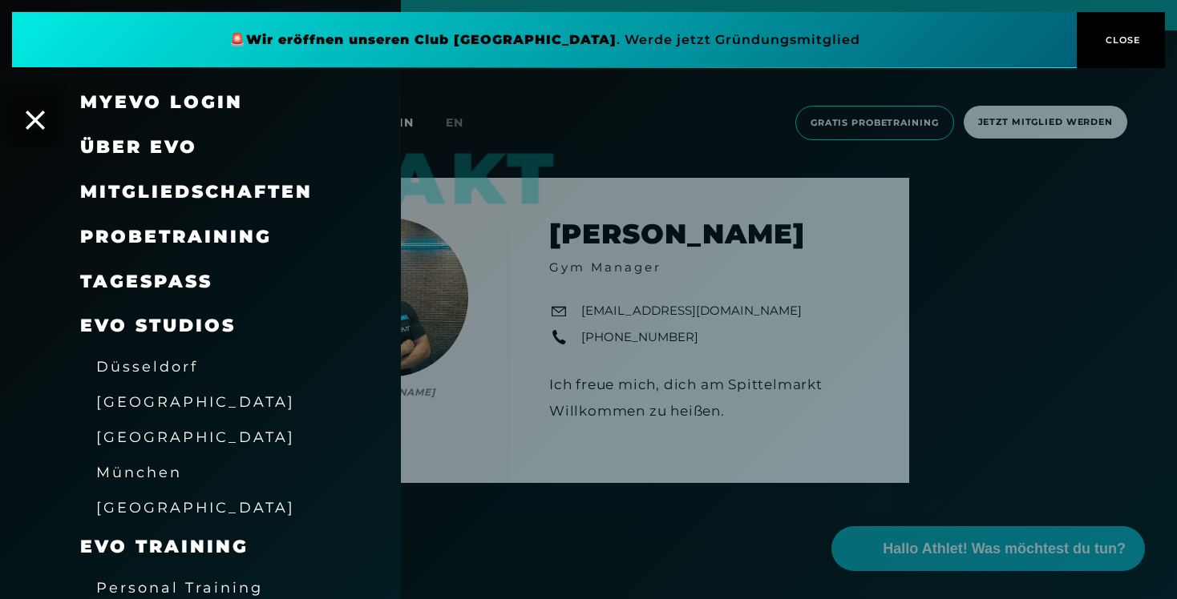
click at [535, 305] on div at bounding box center [588, 299] width 1177 height 599
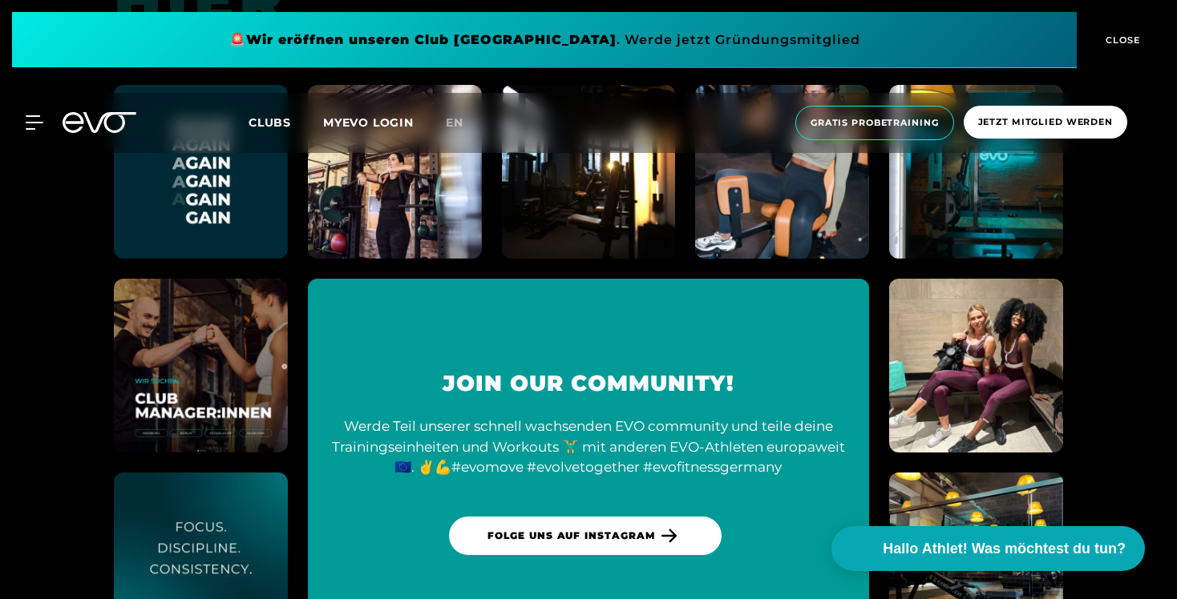
scroll to position [6216, 0]
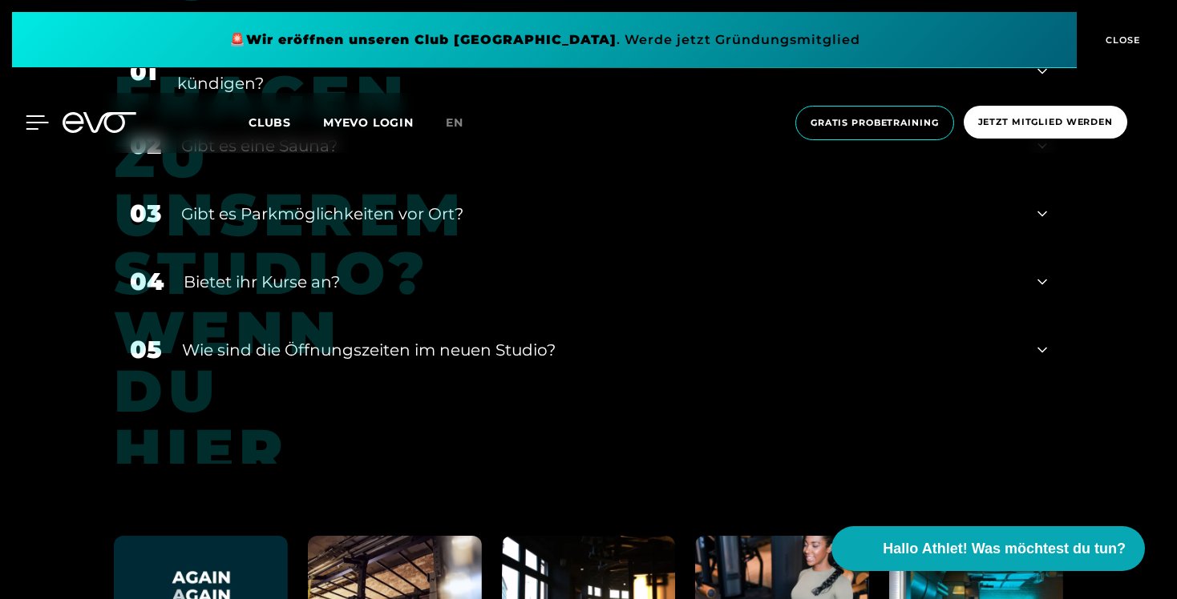
click at [42, 127] on icon at bounding box center [37, 122] width 23 height 14
